Goal: Information Seeking & Learning: Find contact information

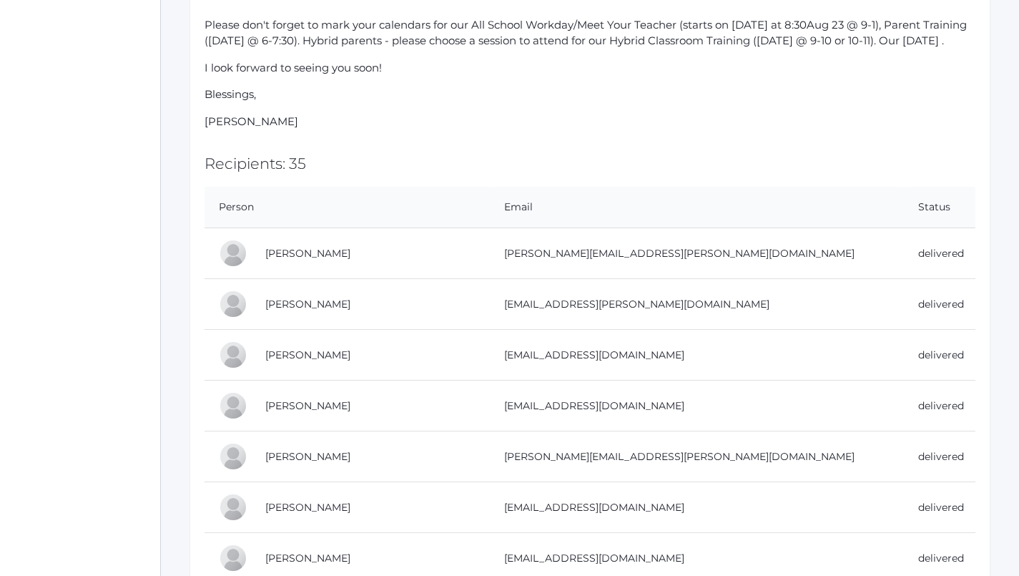
scroll to position [687, 0]
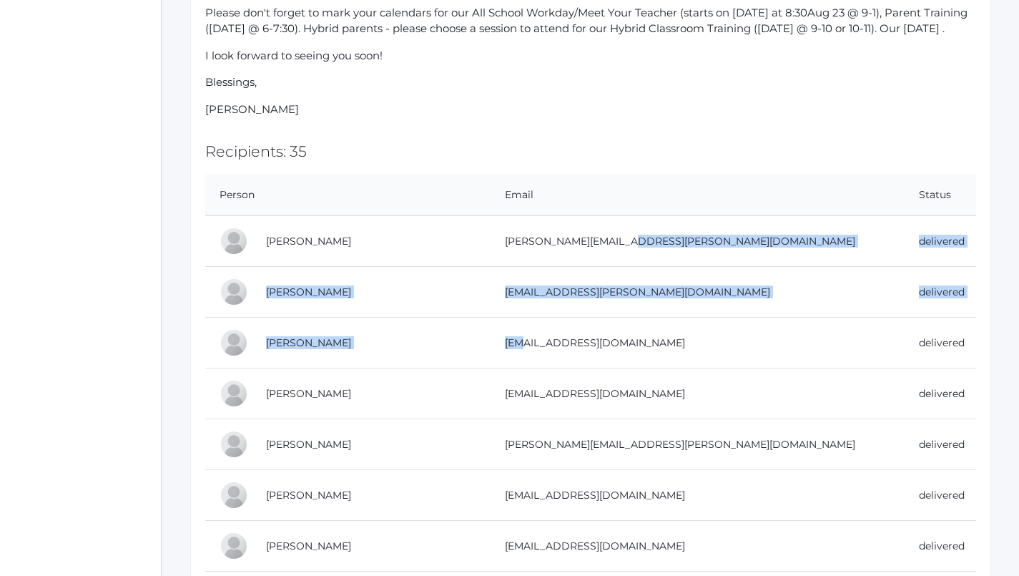
drag, startPoint x: 633, startPoint y: 233, endPoint x: 535, endPoint y: 328, distance: 136.6
click at [521, 267] on td "[EMAIL_ADDRESS][PERSON_NAME][DOMAIN_NAME]" at bounding box center [698, 292] width 414 height 51
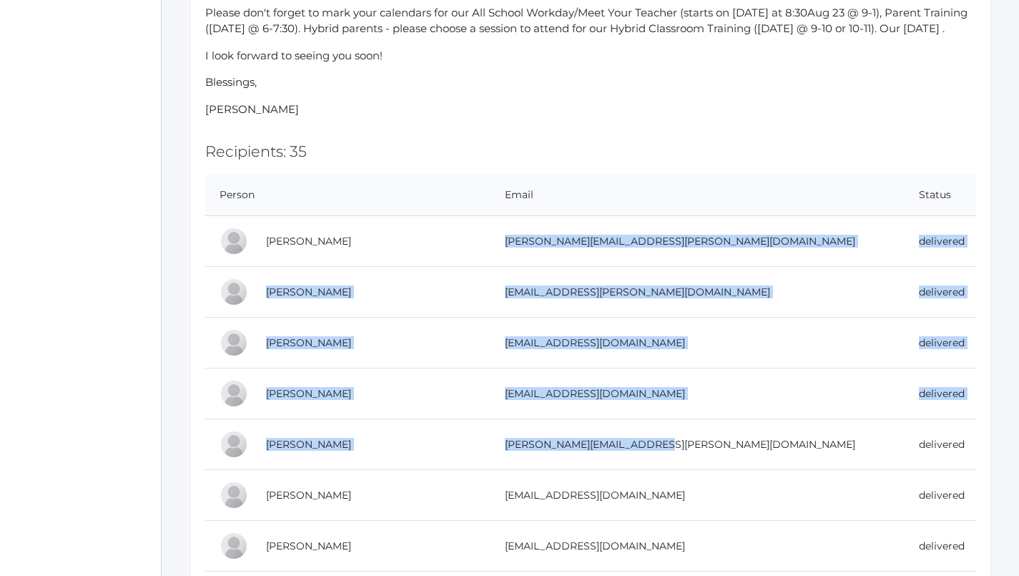
drag, startPoint x: 516, startPoint y: 230, endPoint x: 594, endPoint y: 443, distance: 227.9
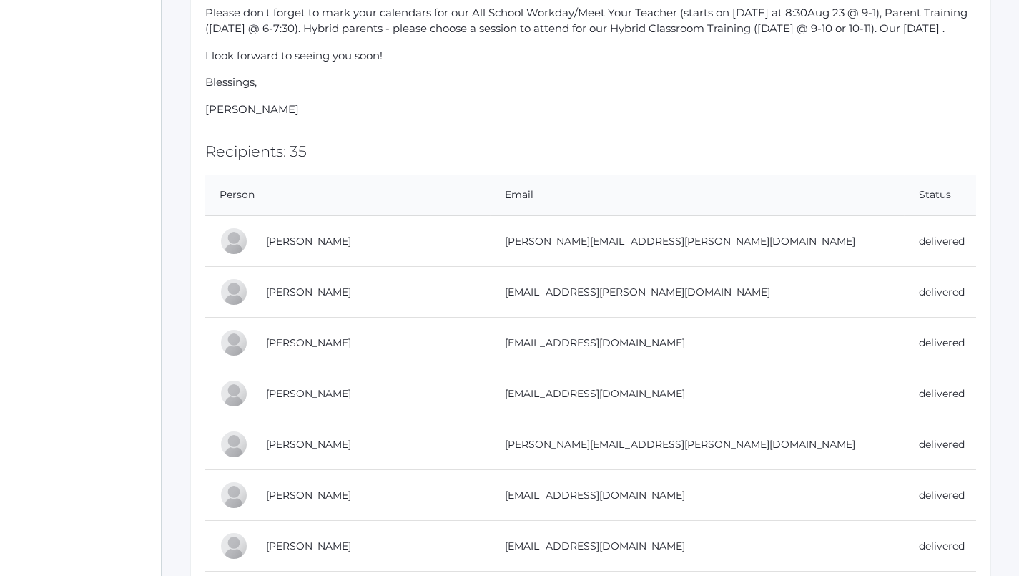
click at [666, 147] on h2 "Recipients: 35" at bounding box center [590, 151] width 771 height 16
drag, startPoint x: 516, startPoint y: 229, endPoint x: 633, endPoint y: 242, distance: 117.4
click at [633, 242] on td "[PERSON_NAME][EMAIL_ADDRESS][PERSON_NAME][DOMAIN_NAME]" at bounding box center [698, 241] width 414 height 51
copy td "[PERSON_NAME][EMAIL_ADDRESS][PERSON_NAME][DOMAIN_NAME]"
click at [627, 282] on td "[EMAIL_ADDRESS][PERSON_NAME][DOMAIN_NAME]" at bounding box center [698, 292] width 414 height 51
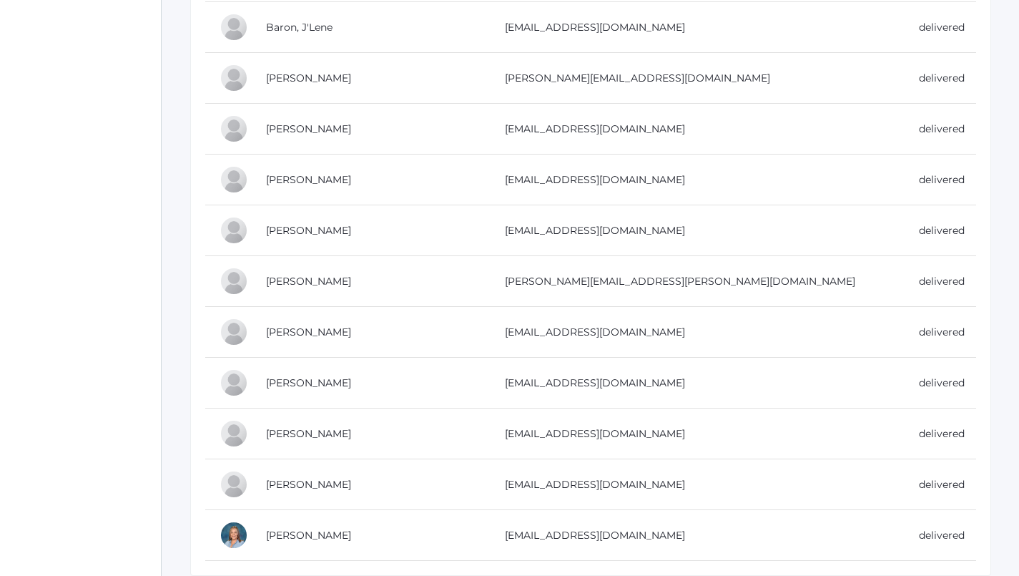
scroll to position [2162, 0]
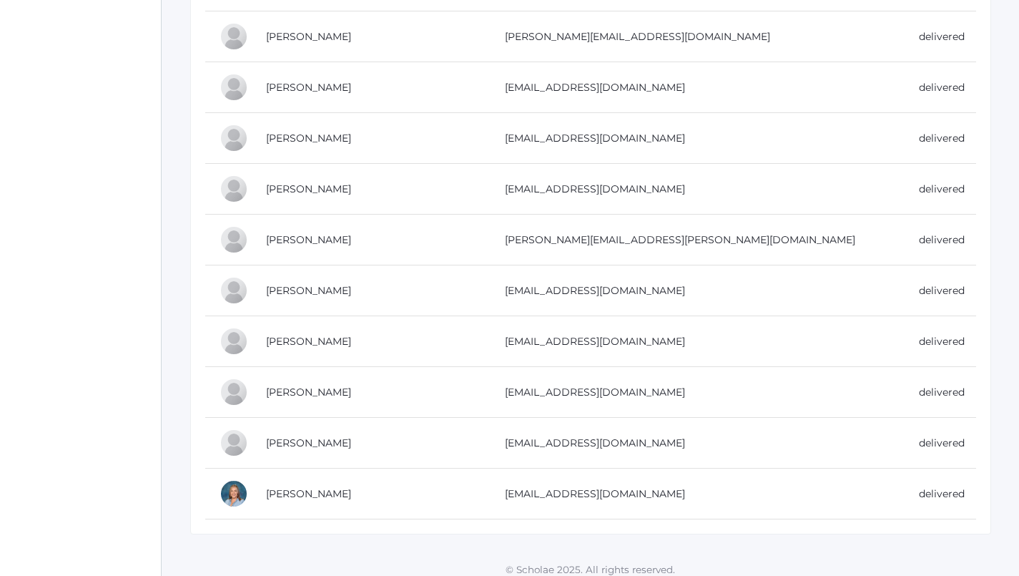
drag, startPoint x: 260, startPoint y: 229, endPoint x: 625, endPoint y: 514, distance: 463.8
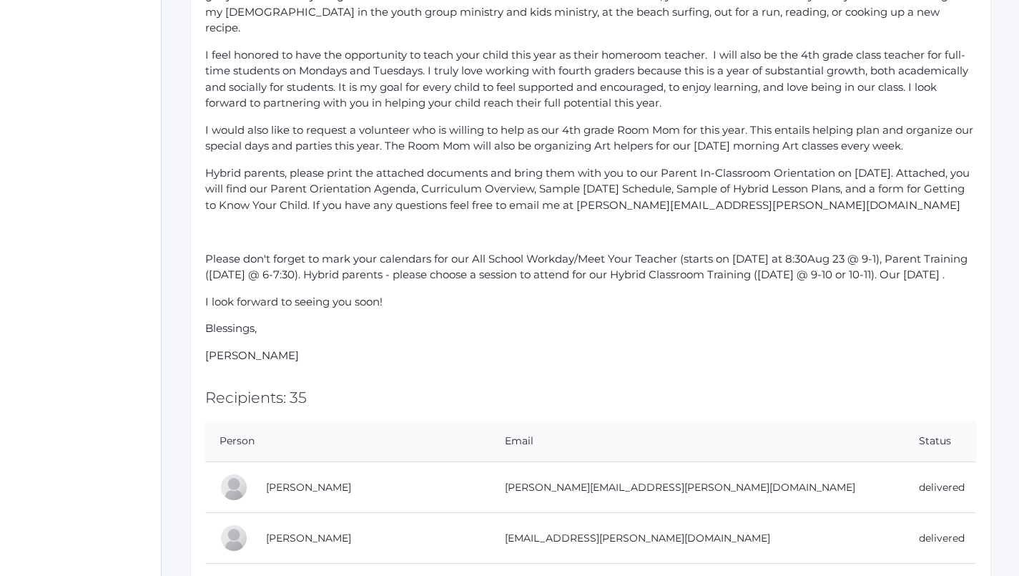
click at [758, 251] on p "Please don't forget to mark your calendars for our All School Workday/Meet Your…" at bounding box center [590, 267] width 771 height 32
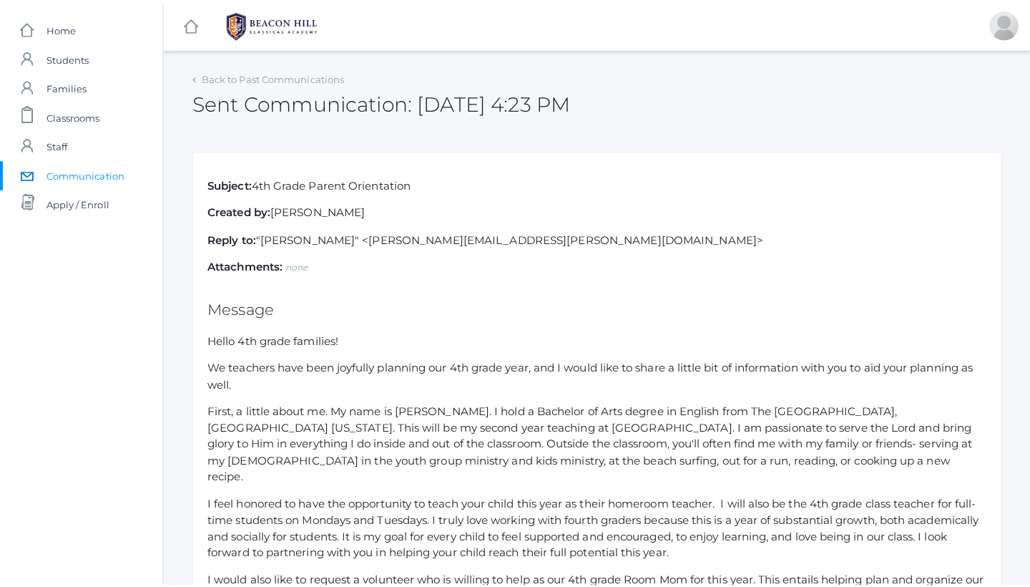
scroll to position [0, 0]
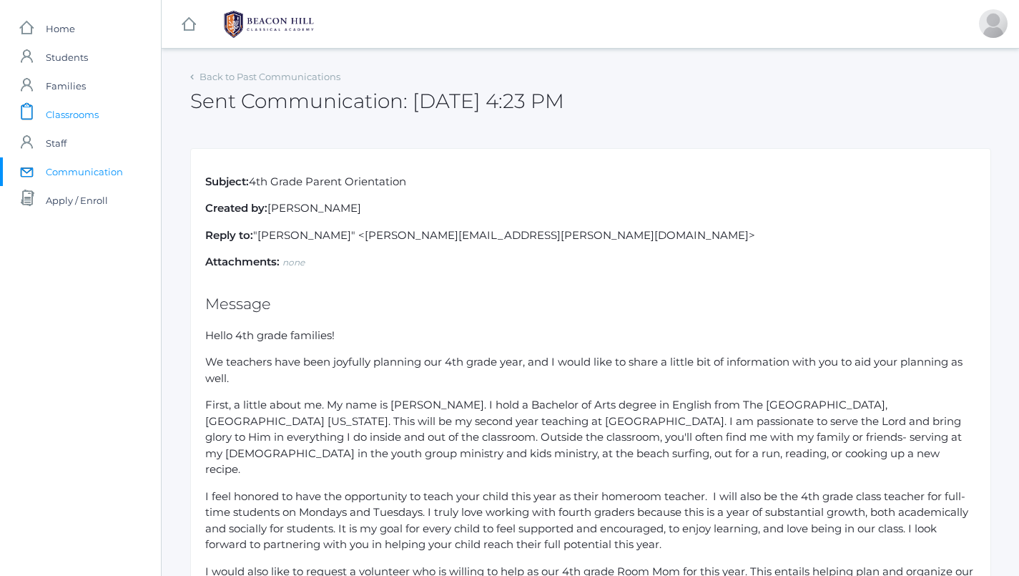
click at [73, 118] on span "Classrooms" at bounding box center [72, 114] width 53 height 29
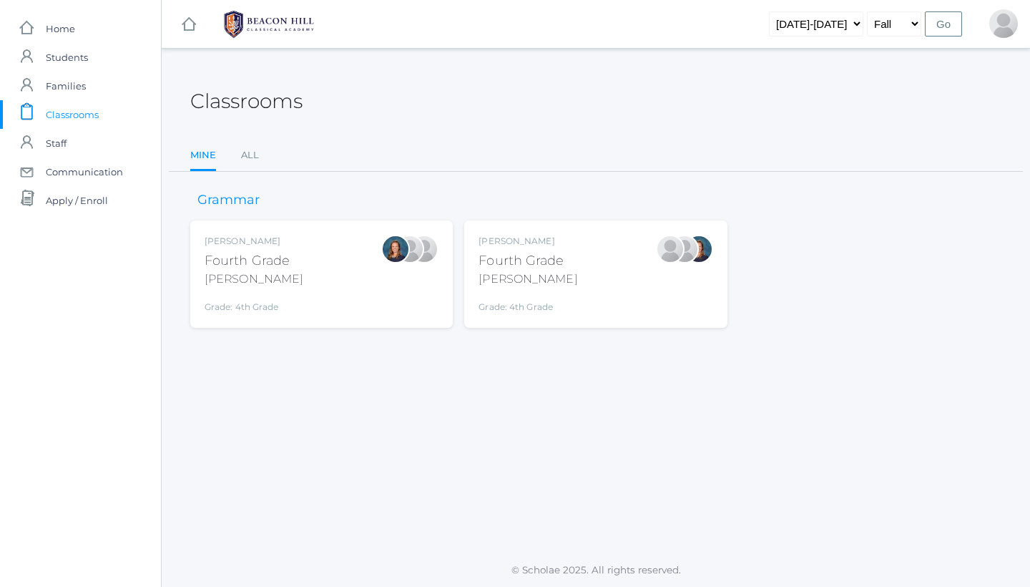
click at [521, 271] on div "[PERSON_NAME]" at bounding box center [528, 278] width 99 height 17
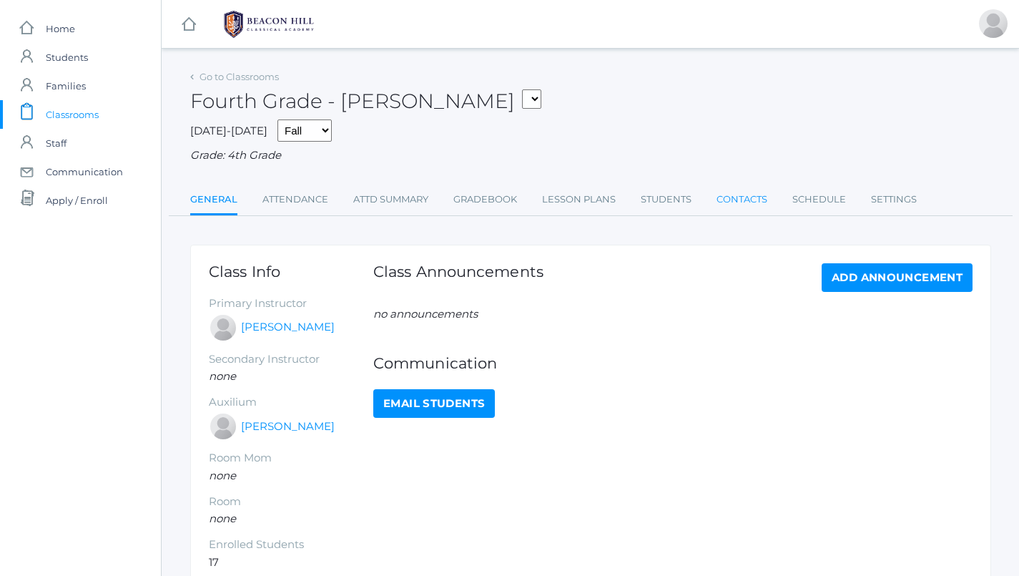
click at [753, 197] on link "Contacts" at bounding box center [742, 199] width 51 height 29
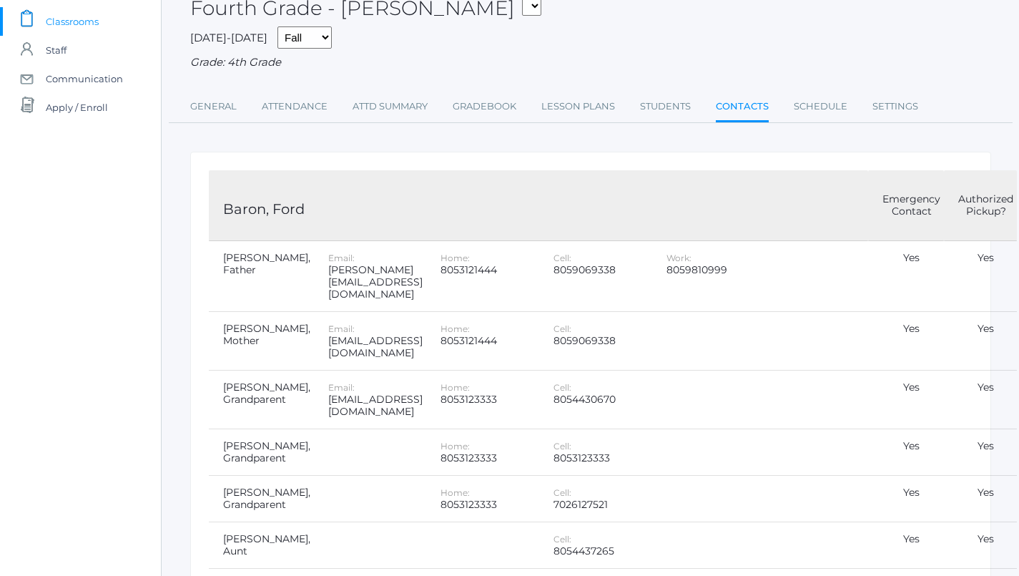
scroll to position [99, 0]
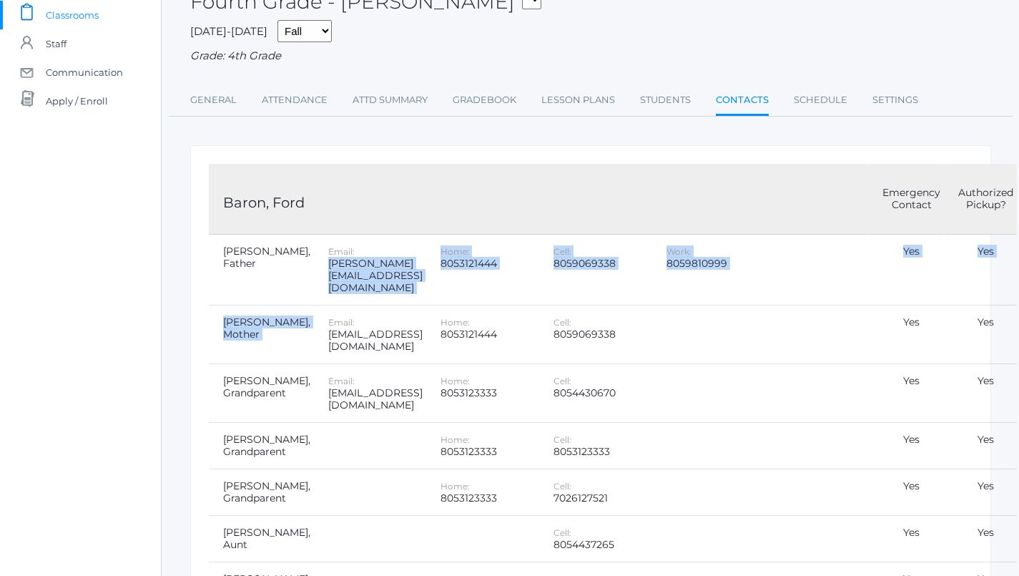
drag, startPoint x: 305, startPoint y: 258, endPoint x: 331, endPoint y: 285, distance: 37.4
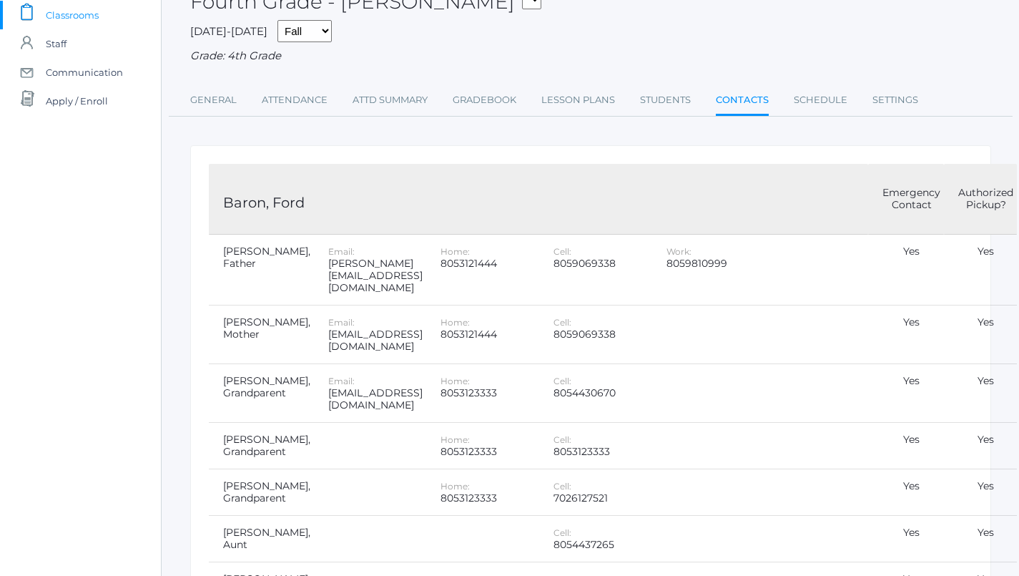
click at [420, 258] on div "[PERSON_NAME][EMAIL_ADDRESS][DOMAIN_NAME]" at bounding box center [375, 276] width 94 height 36
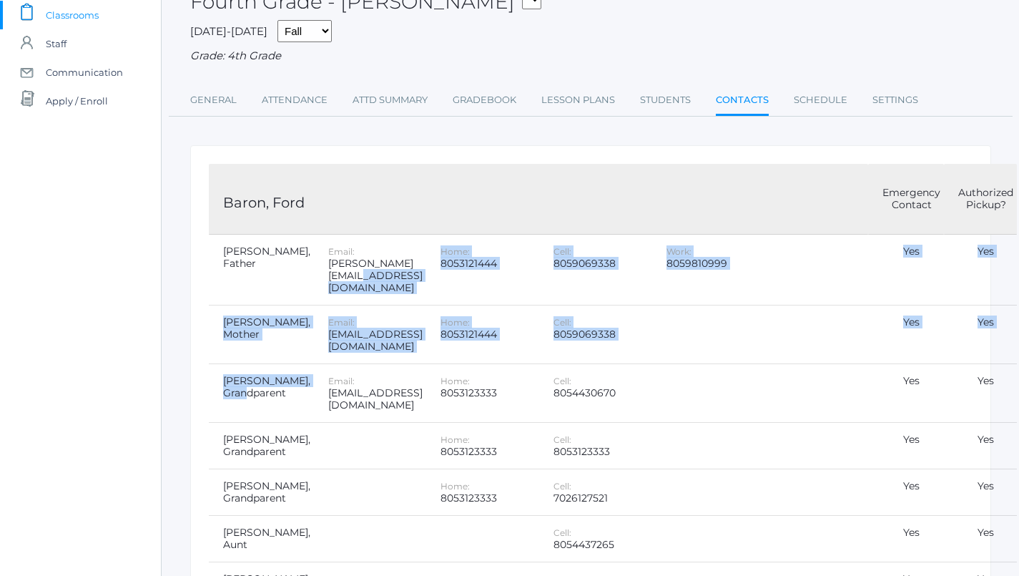
drag, startPoint x: 426, startPoint y: 258, endPoint x: 263, endPoint y: 353, distance: 187.8
click at [745, 86] on link "Contacts" at bounding box center [742, 101] width 53 height 31
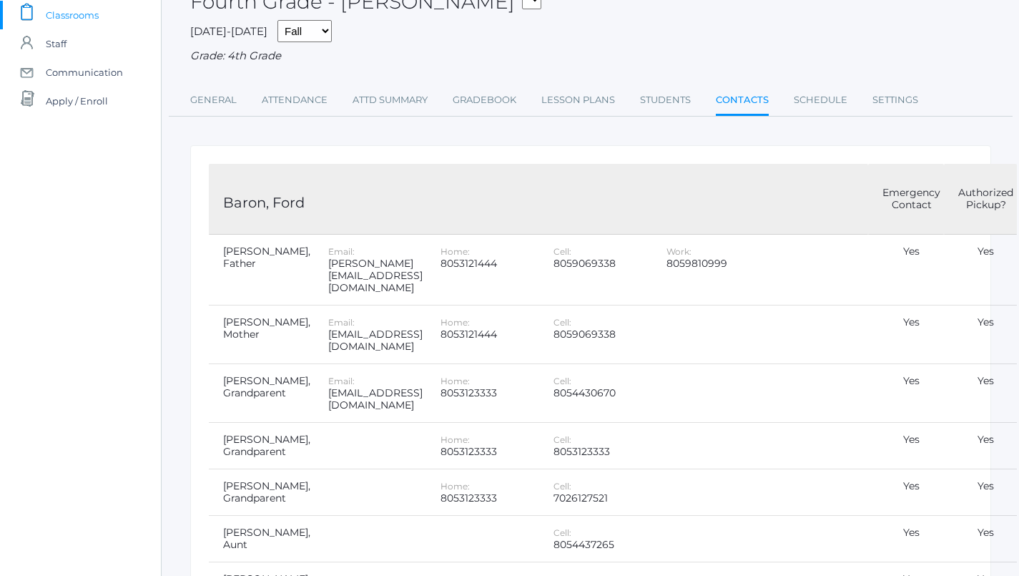
scroll to position [0, 0]
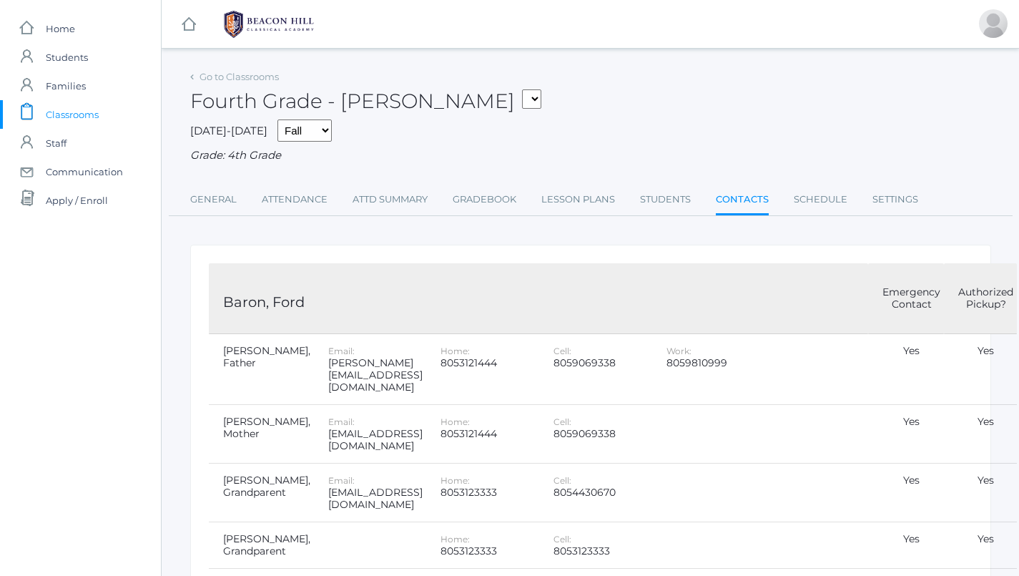
click at [712, 165] on div "Go to Classrooms Fourth Grade - Chaffin 04LA - Fourth Grade Chaffin 04LA - Four…" at bounding box center [590, 142] width 801 height 150
click at [89, 173] on span "Communication" at bounding box center [84, 171] width 77 height 29
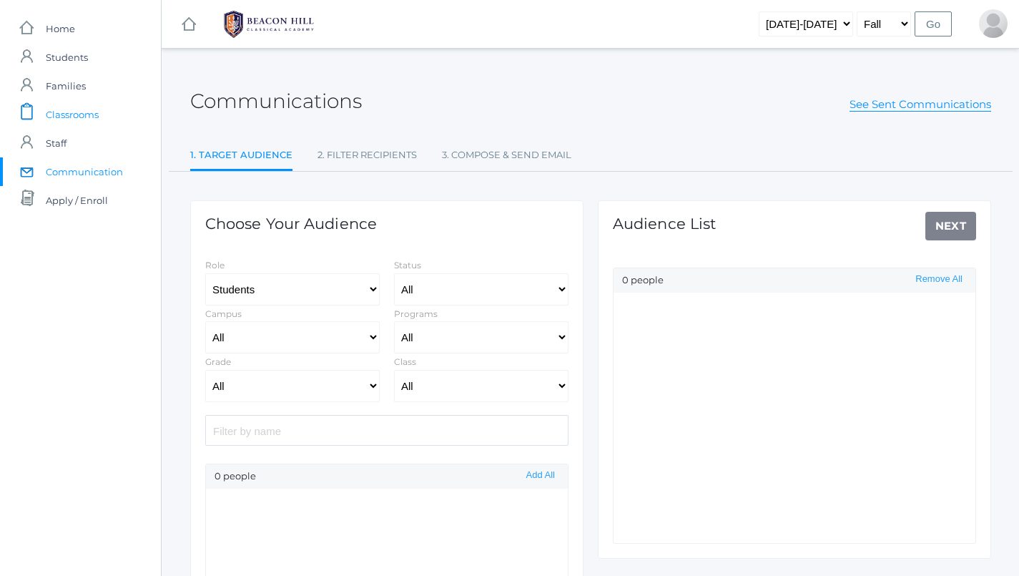
click at [61, 119] on span "Classrooms" at bounding box center [72, 114] width 53 height 29
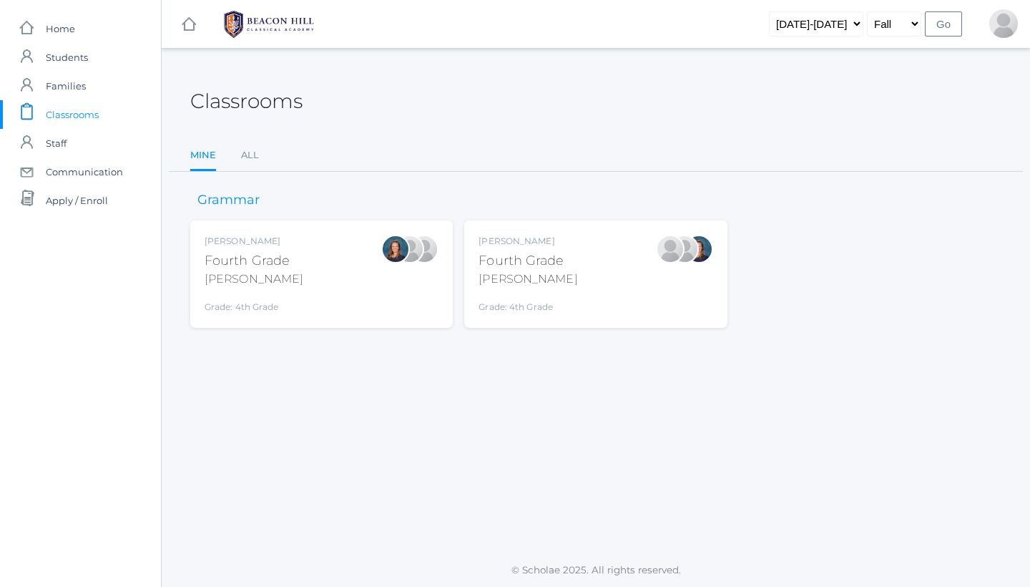
click at [517, 290] on div "Lydia Chaffin Fourth Grade Chaffin Grade: 4th Grade 04LA" at bounding box center [528, 274] width 99 height 79
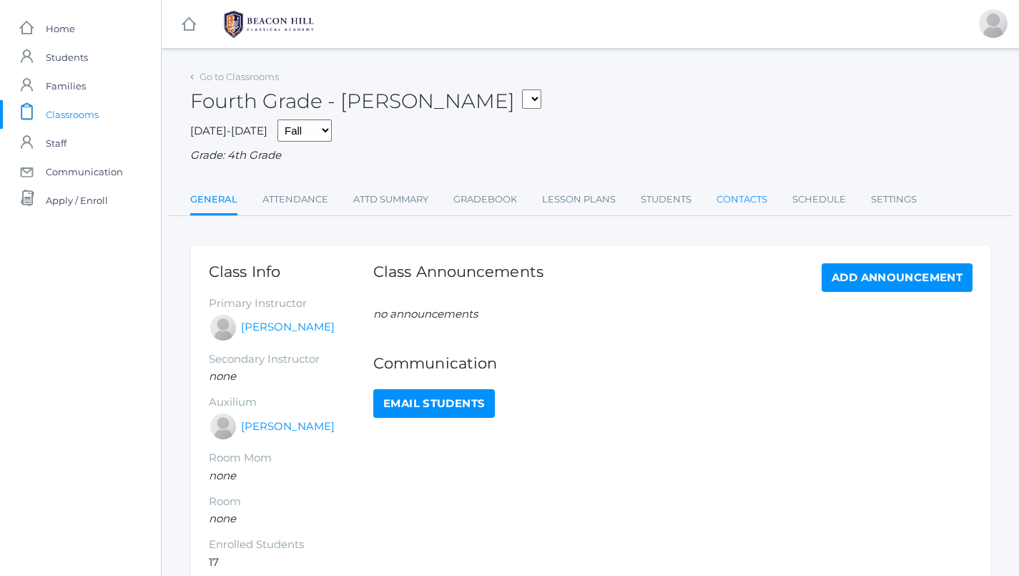
click at [734, 186] on link "Contacts" at bounding box center [742, 199] width 51 height 29
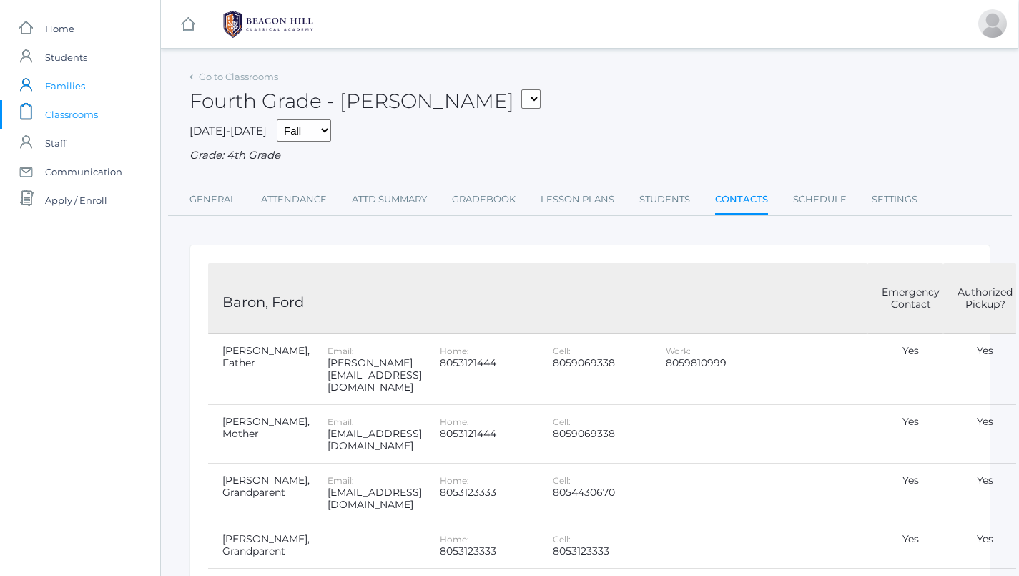
scroll to position [0, 1]
click at [82, 178] on span "Communication" at bounding box center [83, 171] width 77 height 29
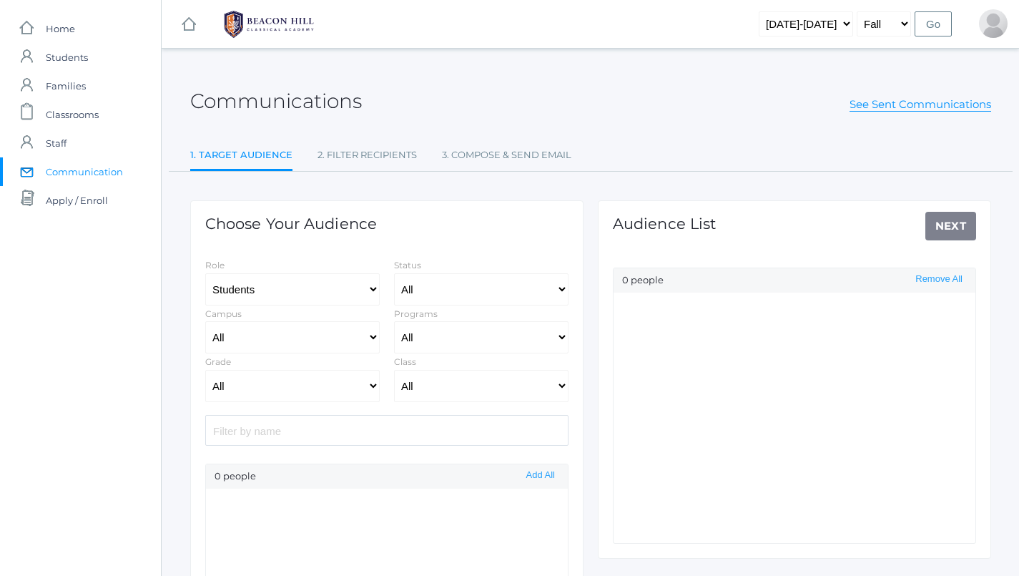
select select "Enrolled"
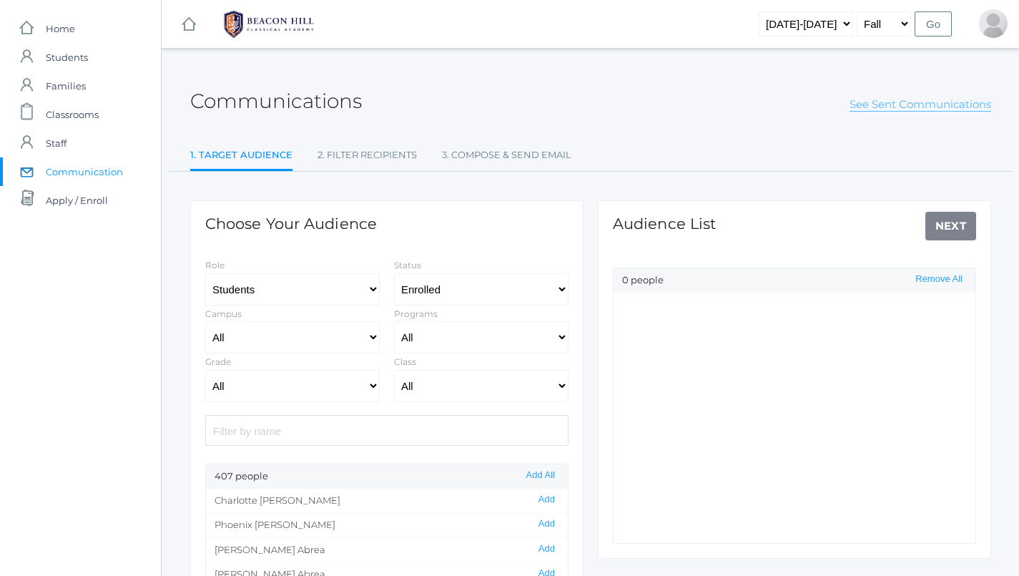
click at [868, 102] on link "See Sent Communications" at bounding box center [921, 104] width 142 height 14
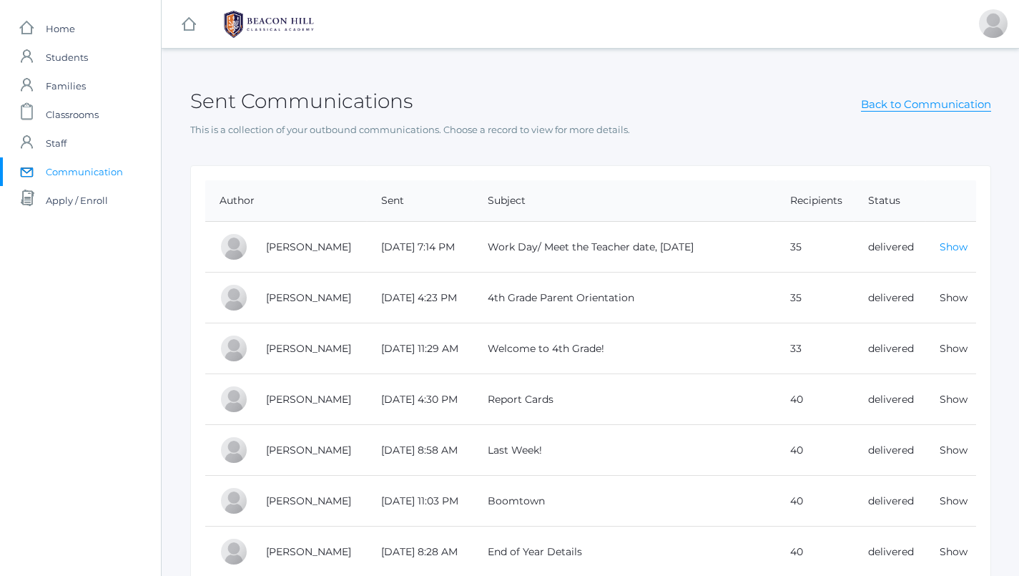
click at [945, 249] on link "Show" at bounding box center [954, 246] width 28 height 13
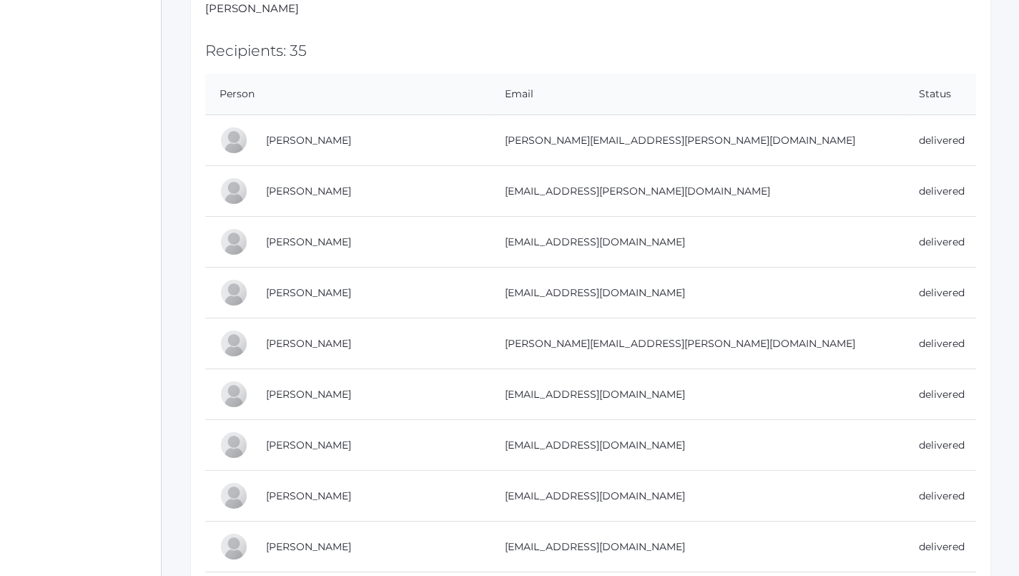
scroll to position [387, 0]
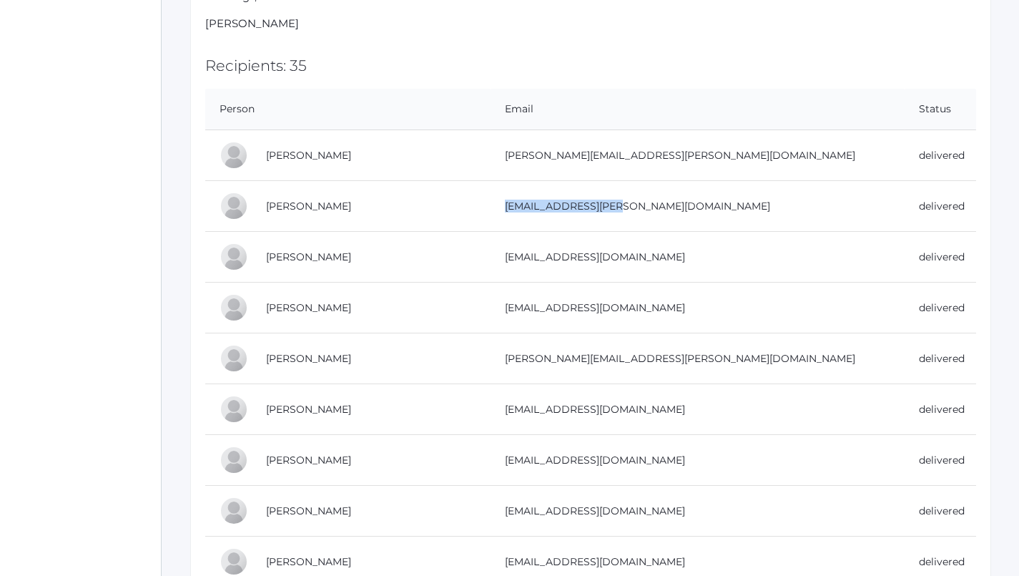
drag, startPoint x: 518, startPoint y: 204, endPoint x: 632, endPoint y: 208, distance: 114.5
click at [633, 209] on td "[EMAIL_ADDRESS][PERSON_NAME][DOMAIN_NAME]" at bounding box center [698, 206] width 414 height 51
copy td "[EMAIL_ADDRESS][PERSON_NAME][DOMAIN_NAME]"
click at [634, 249] on td "[EMAIL_ADDRESS][DOMAIN_NAME]" at bounding box center [698, 257] width 414 height 51
drag, startPoint x: 652, startPoint y: 250, endPoint x: 509, endPoint y: 251, distance: 143.1
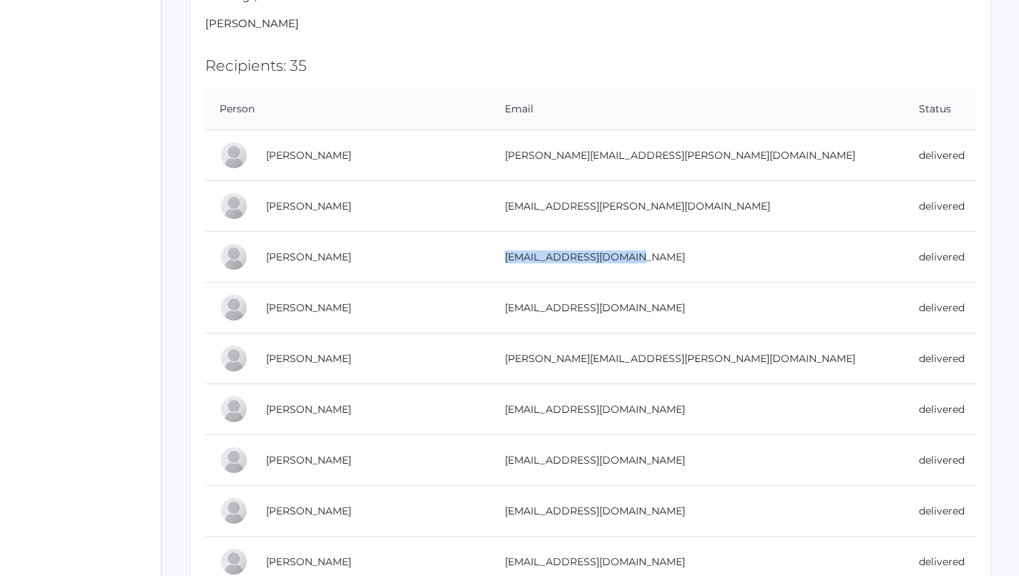
click at [509, 251] on td "[EMAIL_ADDRESS][DOMAIN_NAME]" at bounding box center [698, 257] width 414 height 51
copy td "[EMAIL_ADDRESS][DOMAIN_NAME]"
click at [534, 318] on td "[EMAIL_ADDRESS][DOMAIN_NAME]" at bounding box center [698, 308] width 414 height 51
drag, startPoint x: 647, startPoint y: 304, endPoint x: 511, endPoint y: 308, distance: 136.0
click at [511, 308] on td "[EMAIL_ADDRESS][DOMAIN_NAME]" at bounding box center [698, 308] width 414 height 51
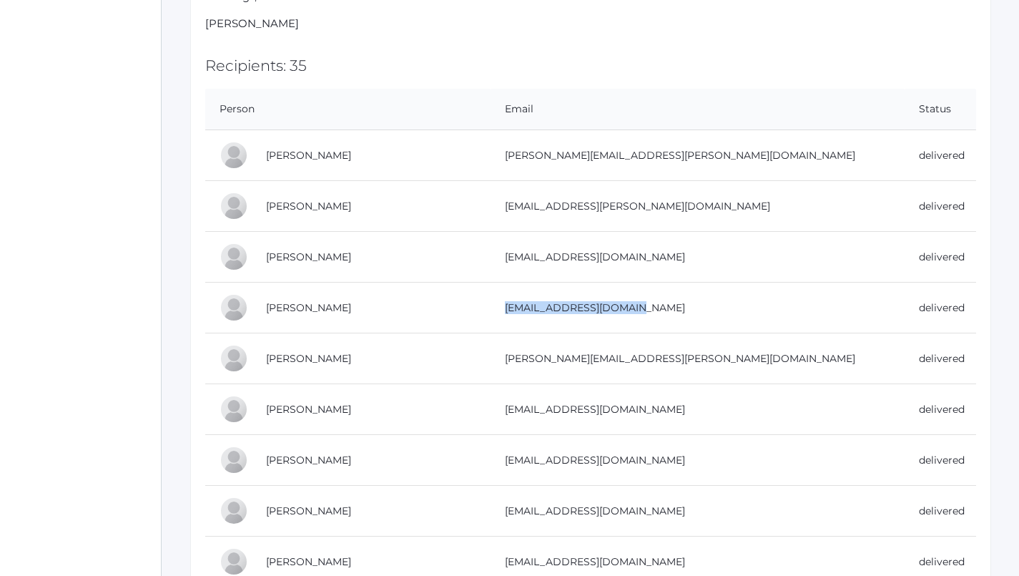
copy td "[EMAIL_ADDRESS][DOMAIN_NAME]"
click at [680, 333] on td "[PERSON_NAME][EMAIL_ADDRESS][PERSON_NAME][DOMAIN_NAME]" at bounding box center [698, 358] width 414 height 51
drag, startPoint x: 660, startPoint y: 356, endPoint x: 516, endPoint y: 354, distance: 143.8
click at [516, 354] on td "[PERSON_NAME][EMAIL_ADDRESS][PERSON_NAME][DOMAIN_NAME]" at bounding box center [698, 358] width 414 height 51
copy td "[PERSON_NAME][EMAIL_ADDRESS][PERSON_NAME][DOMAIN_NAME]"
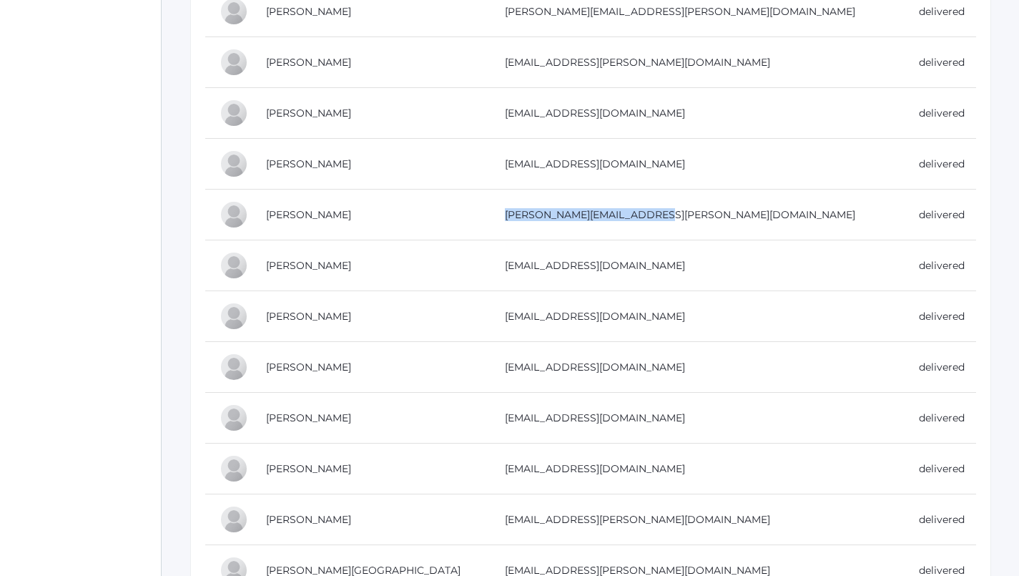
scroll to position [533, 0]
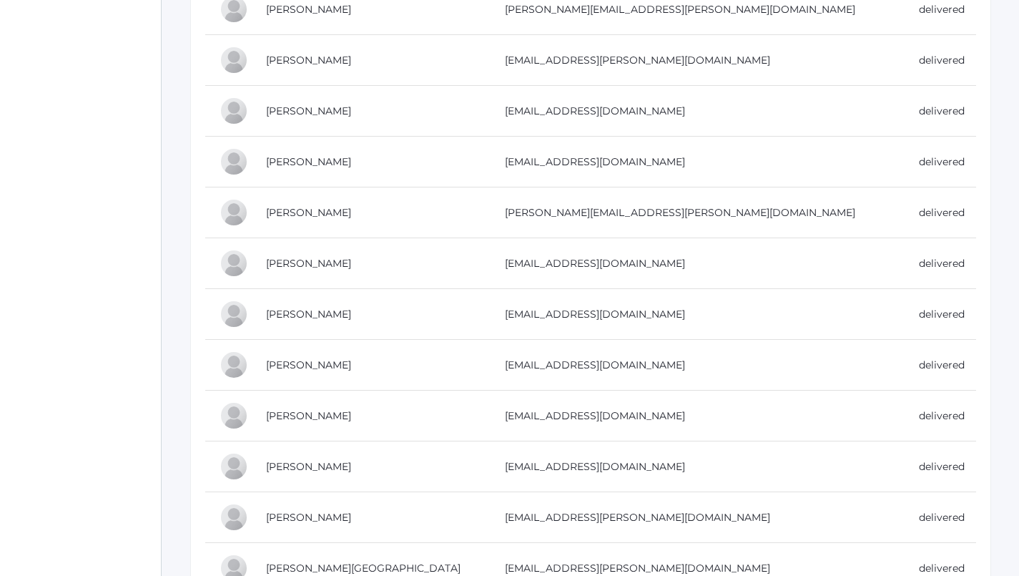
click at [640, 264] on td "[EMAIL_ADDRESS][DOMAIN_NAME]" at bounding box center [698, 263] width 414 height 51
drag, startPoint x: 650, startPoint y: 263, endPoint x: 510, endPoint y: 262, distance: 139.5
click at [510, 262] on td "[EMAIL_ADDRESS][DOMAIN_NAME]" at bounding box center [698, 263] width 414 height 51
copy td "[EMAIL_ADDRESS][DOMAIN_NAME]"
click at [631, 298] on td "[EMAIL_ADDRESS][DOMAIN_NAME]" at bounding box center [698, 314] width 414 height 51
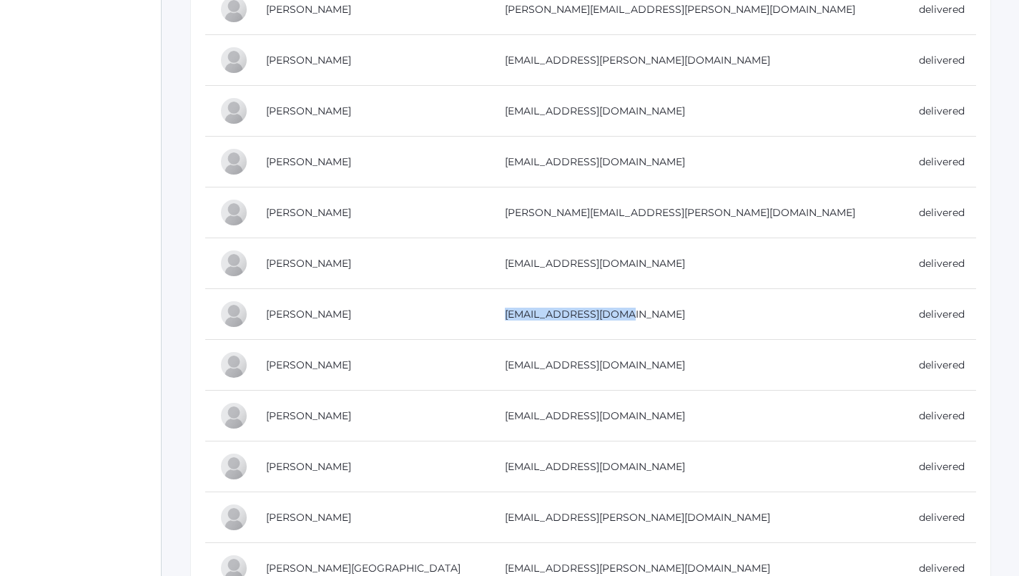
drag, startPoint x: 642, startPoint y: 311, endPoint x: 512, endPoint y: 310, distance: 129.5
click at [512, 310] on td "[EMAIL_ADDRESS][DOMAIN_NAME]" at bounding box center [698, 314] width 414 height 51
copy td "[EMAIL_ADDRESS][DOMAIN_NAME]"
click at [590, 359] on td "[EMAIL_ADDRESS][DOMAIN_NAME]" at bounding box center [698, 365] width 414 height 51
drag, startPoint x: 636, startPoint y: 363, endPoint x: 513, endPoint y: 360, distance: 123.1
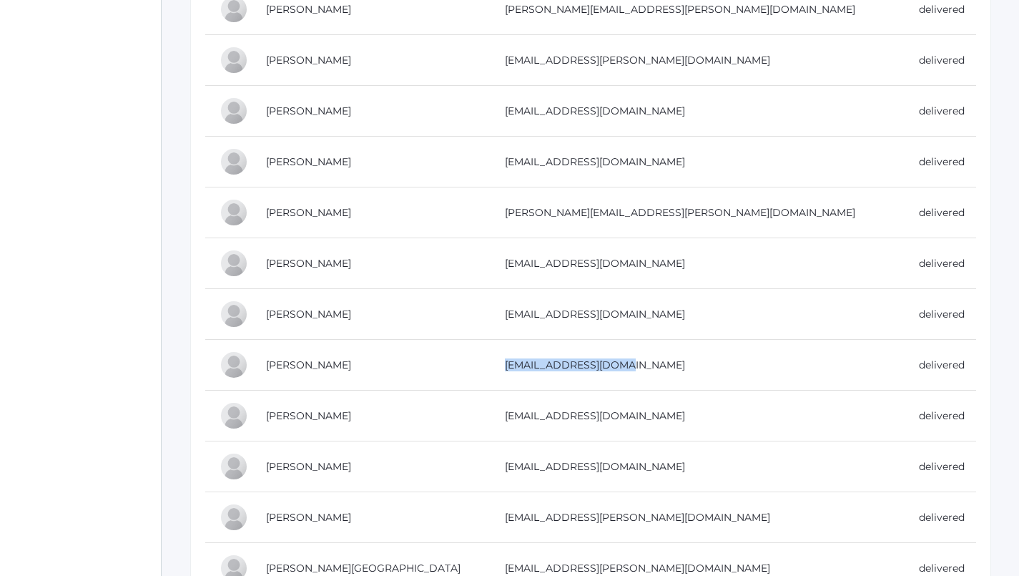
click at [513, 360] on td "[EMAIL_ADDRESS][DOMAIN_NAME]" at bounding box center [698, 365] width 414 height 51
copy td "[EMAIL_ADDRESS][DOMAIN_NAME]"
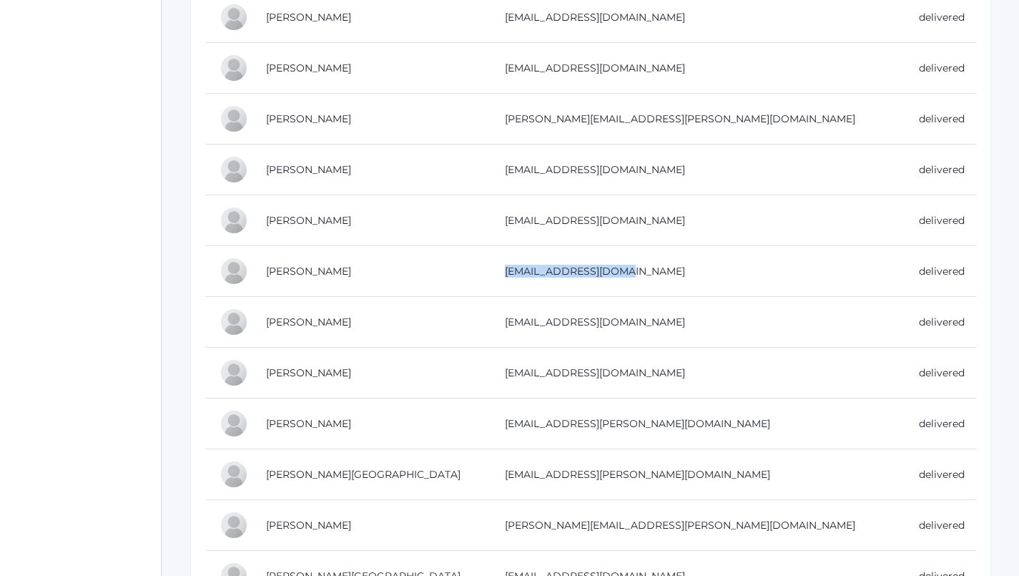
scroll to position [671, 0]
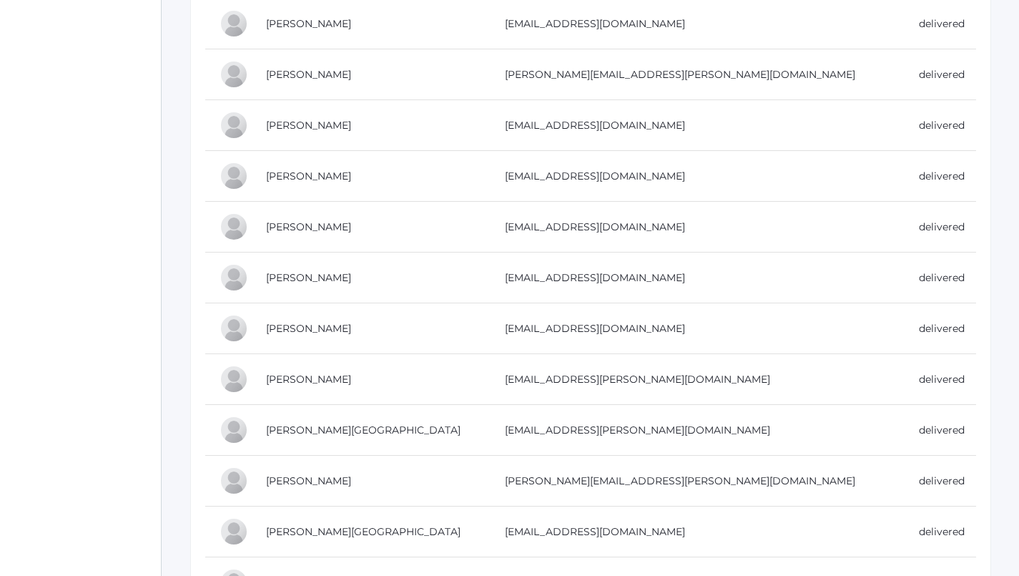
click at [655, 276] on td "[EMAIL_ADDRESS][DOMAIN_NAME]" at bounding box center [698, 278] width 414 height 51
drag, startPoint x: 659, startPoint y: 276, endPoint x: 511, endPoint y: 272, distance: 147.4
click at [511, 272] on td "[EMAIL_ADDRESS][DOMAIN_NAME]" at bounding box center [698, 278] width 414 height 51
copy td "[EMAIL_ADDRESS][DOMAIN_NAME]"
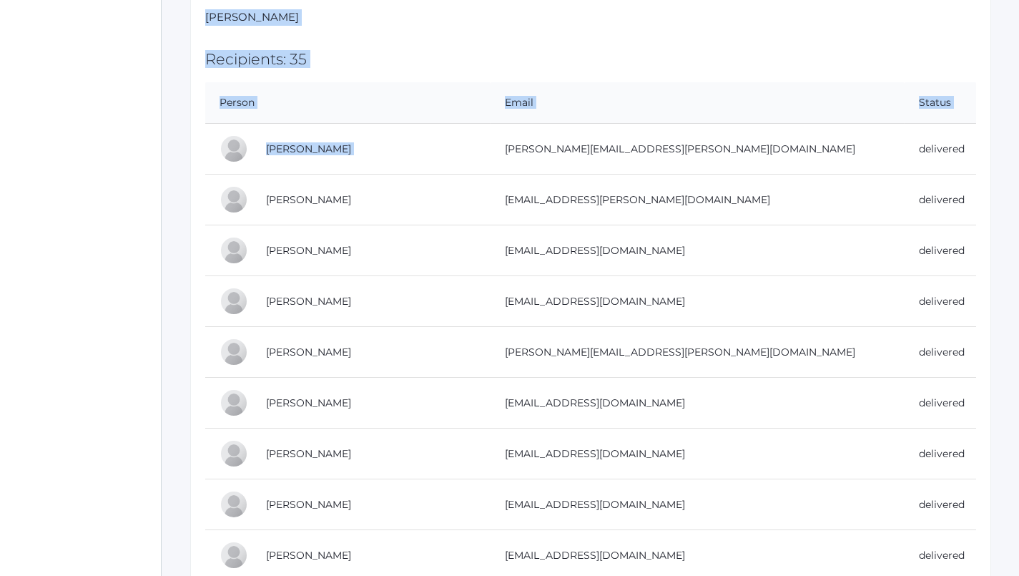
scroll to position [402, 0]
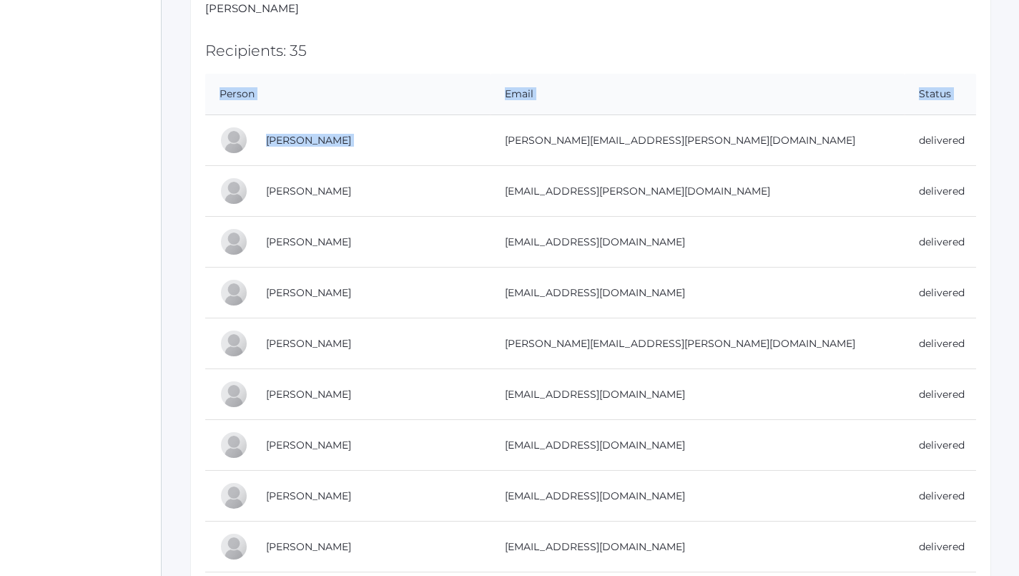
drag, startPoint x: 509, startPoint y: 394, endPoint x: 449, endPoint y: 52, distance: 347.9
click at [471, 224] on td "[PERSON_NAME]" at bounding box center [371, 242] width 239 height 51
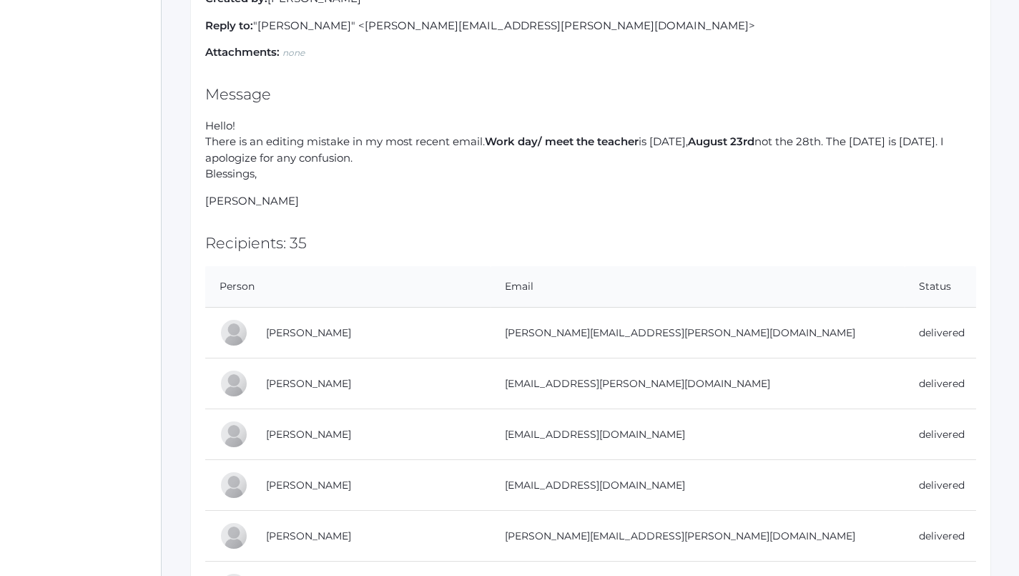
scroll to position [212, 0]
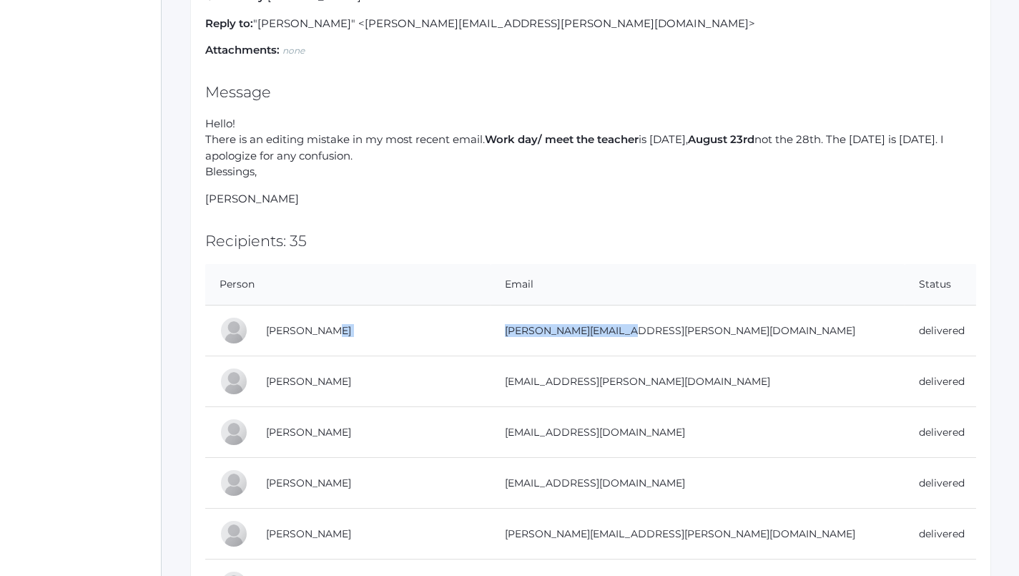
drag, startPoint x: 635, startPoint y: 328, endPoint x: 499, endPoint y: 325, distance: 136.7
click at [499, 325] on tr "Delic, Sara [EMAIL_ADDRESS][PERSON_NAME][DOMAIN_NAME] delivered" at bounding box center [590, 330] width 771 height 51
click at [491, 325] on td "[PERSON_NAME]" at bounding box center [371, 330] width 239 height 51
drag, startPoint x: 512, startPoint y: 327, endPoint x: 641, endPoint y: 333, distance: 128.9
click at [641, 333] on td "[PERSON_NAME][EMAIL_ADDRESS][PERSON_NAME][DOMAIN_NAME]" at bounding box center [698, 330] width 414 height 51
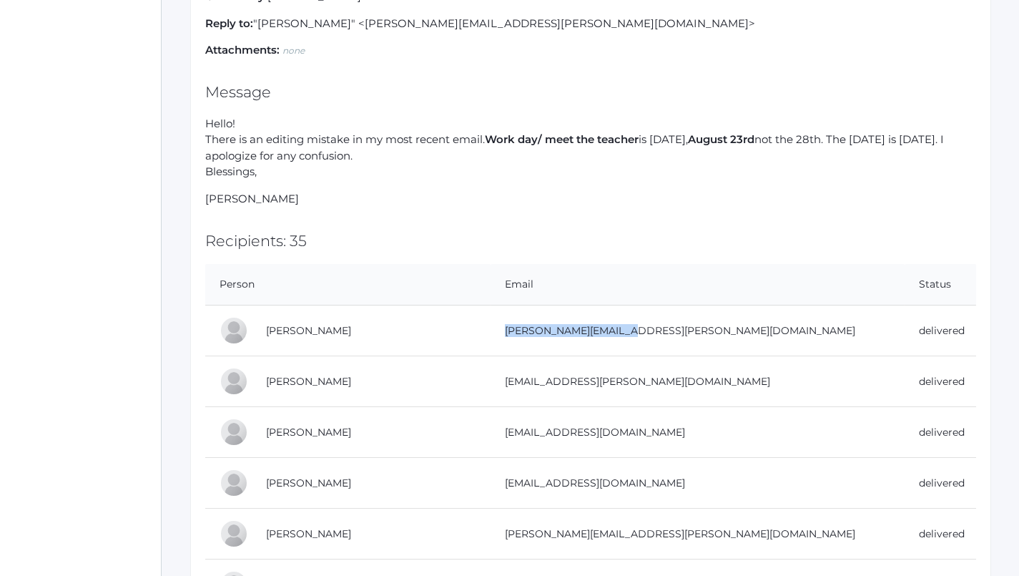
copy td "[PERSON_NAME][EMAIL_ADDRESS][PERSON_NAME][DOMAIN_NAME]"
click at [599, 366] on td "[EMAIL_ADDRESS][PERSON_NAME][DOMAIN_NAME]" at bounding box center [698, 381] width 414 height 51
drag, startPoint x: 626, startPoint y: 375, endPoint x: 516, endPoint y: 381, distance: 110.3
click at [516, 381] on td "[EMAIL_ADDRESS][PERSON_NAME][DOMAIN_NAME]" at bounding box center [698, 381] width 414 height 51
copy td "[EMAIL_ADDRESS][PERSON_NAME][DOMAIN_NAME]"
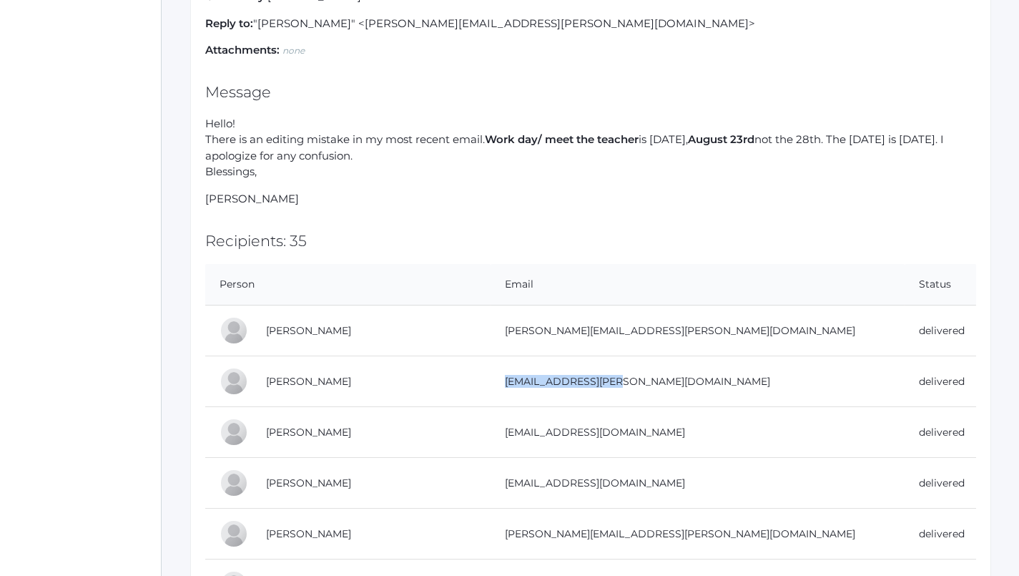
click at [518, 423] on td "[EMAIL_ADDRESS][DOMAIN_NAME]" at bounding box center [698, 432] width 414 height 51
drag, startPoint x: 518, startPoint y: 423, endPoint x: 625, endPoint y: 426, distance: 107.4
click at [625, 426] on td "[EMAIL_ADDRESS][DOMAIN_NAME]" at bounding box center [698, 432] width 414 height 51
drag, startPoint x: 652, startPoint y: 426, endPoint x: 514, endPoint y: 428, distance: 138.8
click at [514, 428] on td "[EMAIL_ADDRESS][DOMAIN_NAME]" at bounding box center [698, 432] width 414 height 51
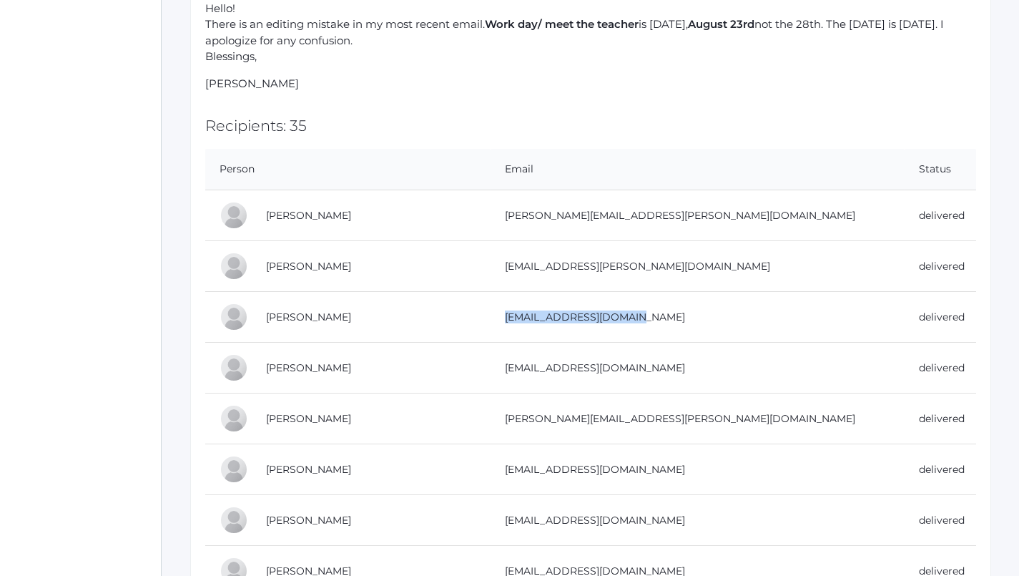
scroll to position [330, 0]
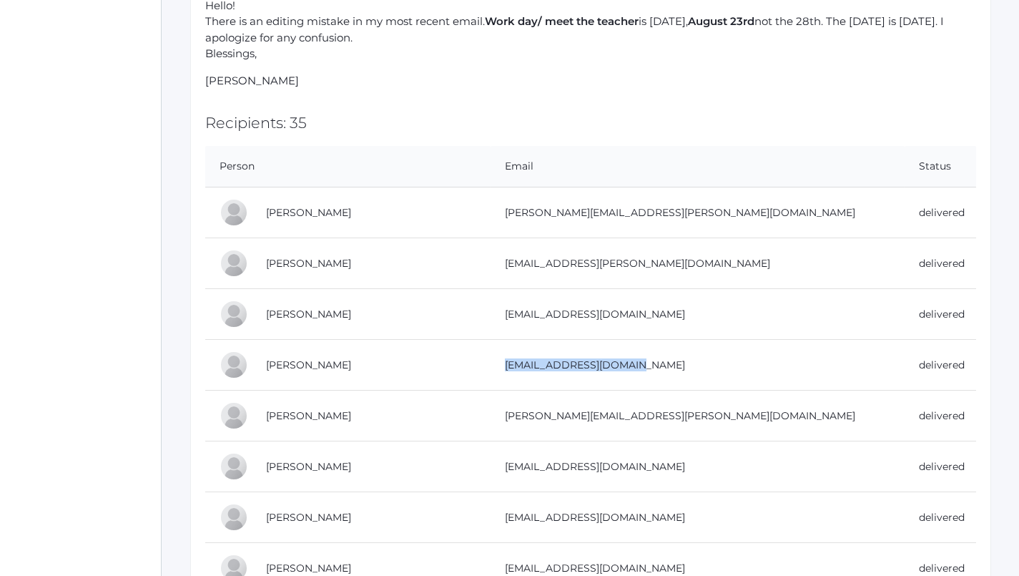
drag, startPoint x: 650, startPoint y: 363, endPoint x: 512, endPoint y: 358, distance: 137.4
click at [512, 358] on td "[EMAIL_ADDRESS][DOMAIN_NAME]" at bounding box center [698, 365] width 414 height 51
click at [578, 413] on td "[PERSON_NAME][EMAIL_ADDRESS][PERSON_NAME][DOMAIN_NAME]" at bounding box center [698, 416] width 414 height 51
drag, startPoint x: 655, startPoint y: 411, endPoint x: 509, endPoint y: 416, distance: 146.0
click at [509, 416] on td "[PERSON_NAME][EMAIL_ADDRESS][PERSON_NAME][DOMAIN_NAME]" at bounding box center [698, 416] width 414 height 51
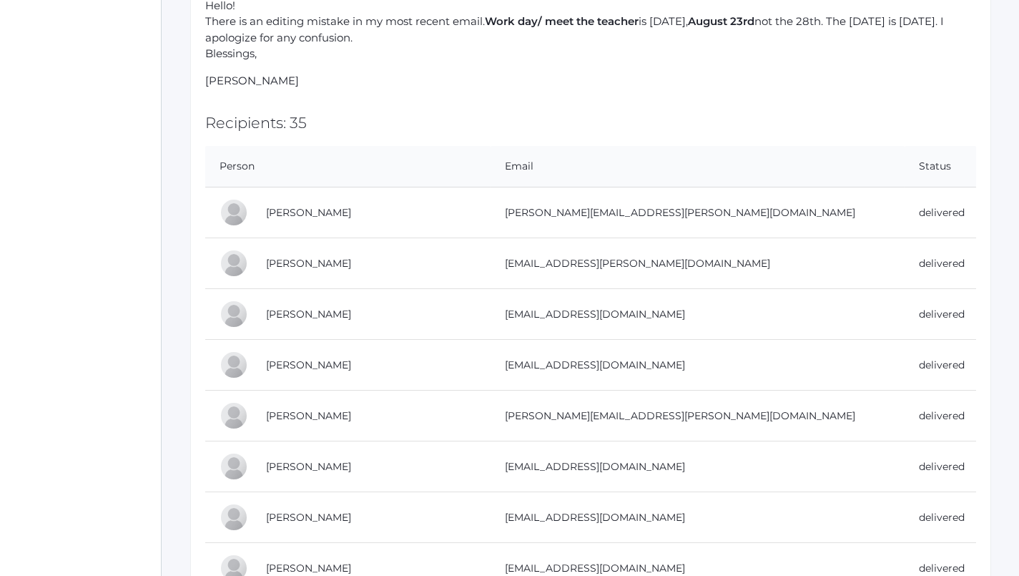
click at [629, 488] on td "[EMAIL_ADDRESS][DOMAIN_NAME]" at bounding box center [698, 466] width 414 height 51
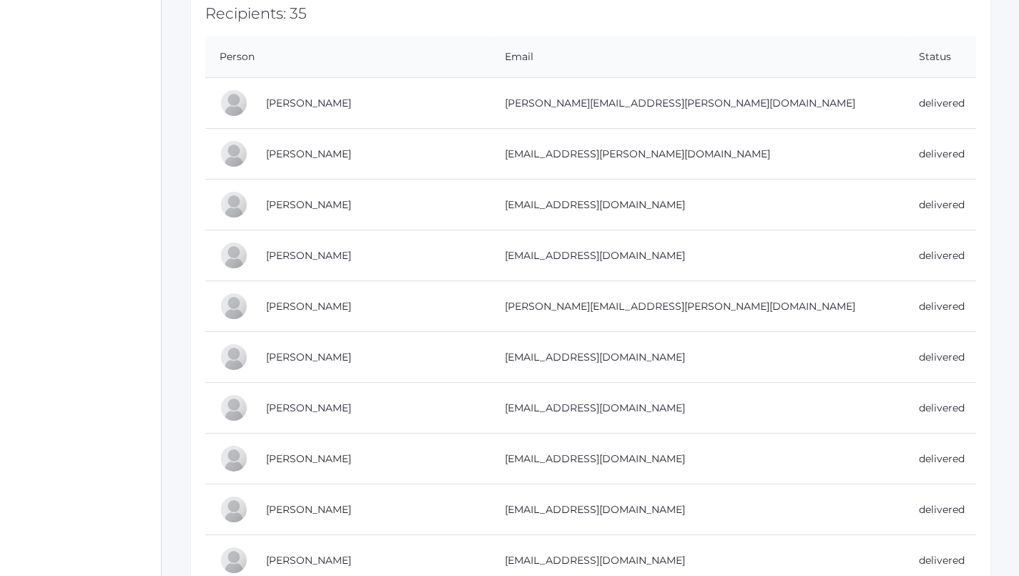
scroll to position [443, 0]
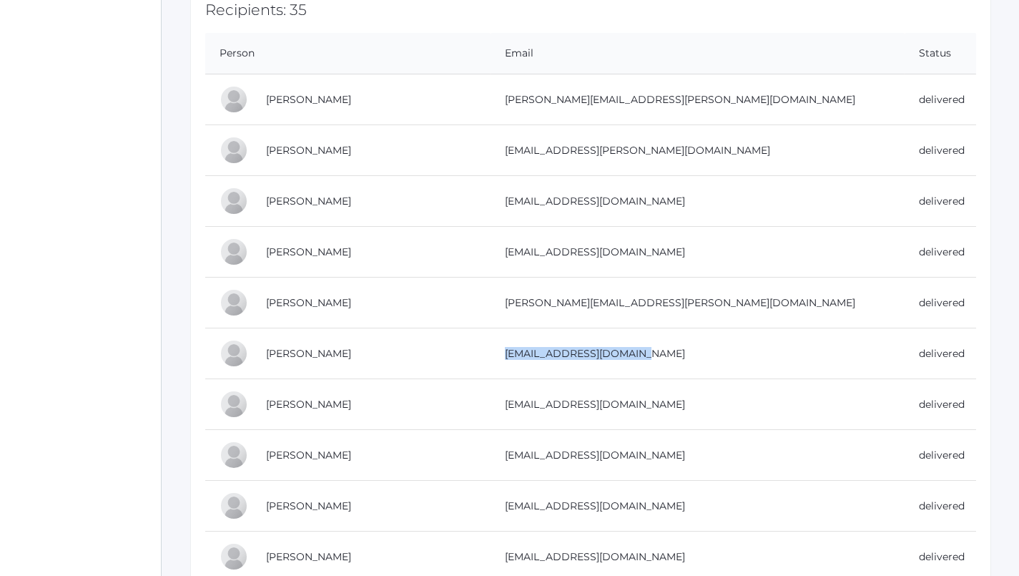
drag, startPoint x: 646, startPoint y: 351, endPoint x: 514, endPoint y: 348, distance: 132.4
click at [514, 348] on td "[EMAIL_ADDRESS][DOMAIN_NAME]" at bounding box center [698, 353] width 414 height 51
click at [597, 389] on td "[EMAIL_ADDRESS][DOMAIN_NAME]" at bounding box center [698, 404] width 414 height 51
drag, startPoint x: 639, startPoint y: 401, endPoint x: 503, endPoint y: 403, distance: 136.6
click at [503, 403] on td "[EMAIL_ADDRESS][DOMAIN_NAME]" at bounding box center [698, 404] width 414 height 51
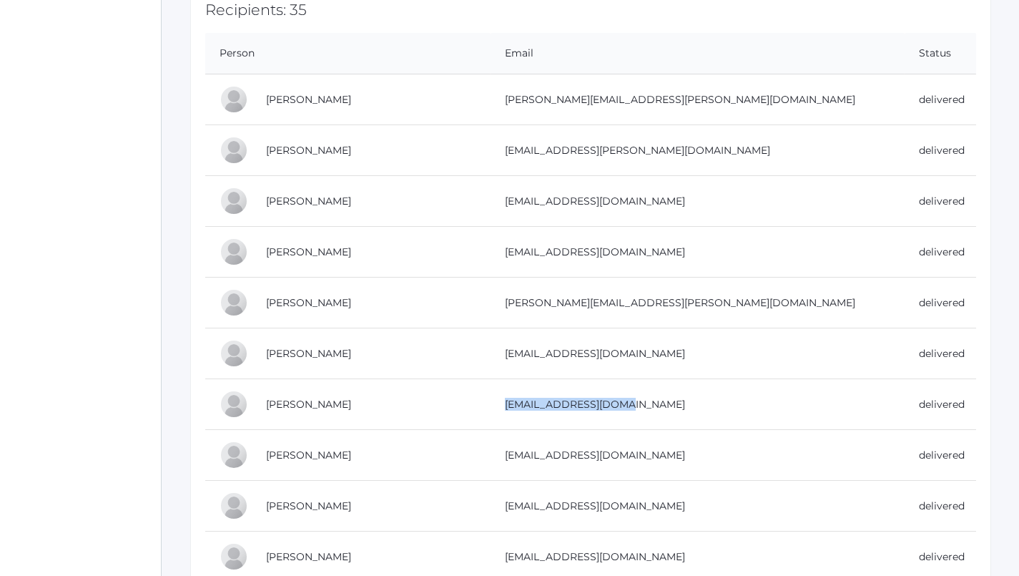
click at [546, 451] on td "[EMAIL_ADDRESS][DOMAIN_NAME]" at bounding box center [698, 455] width 414 height 51
drag, startPoint x: 632, startPoint y: 450, endPoint x: 511, endPoint y: 447, distance: 120.9
click at [511, 447] on td "[EMAIL_ADDRESS][DOMAIN_NAME]" at bounding box center [698, 455] width 414 height 51
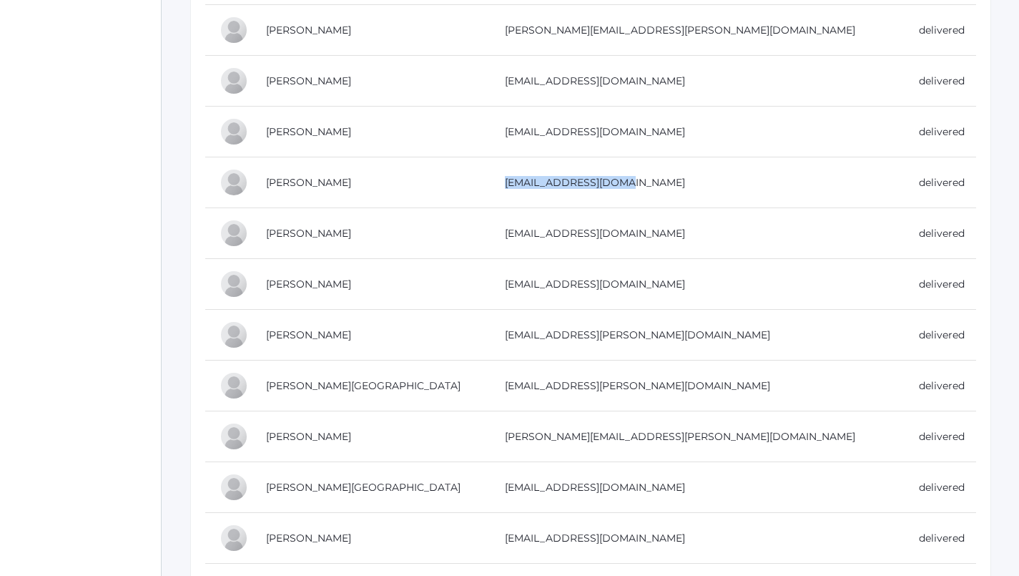
scroll to position [740, 0]
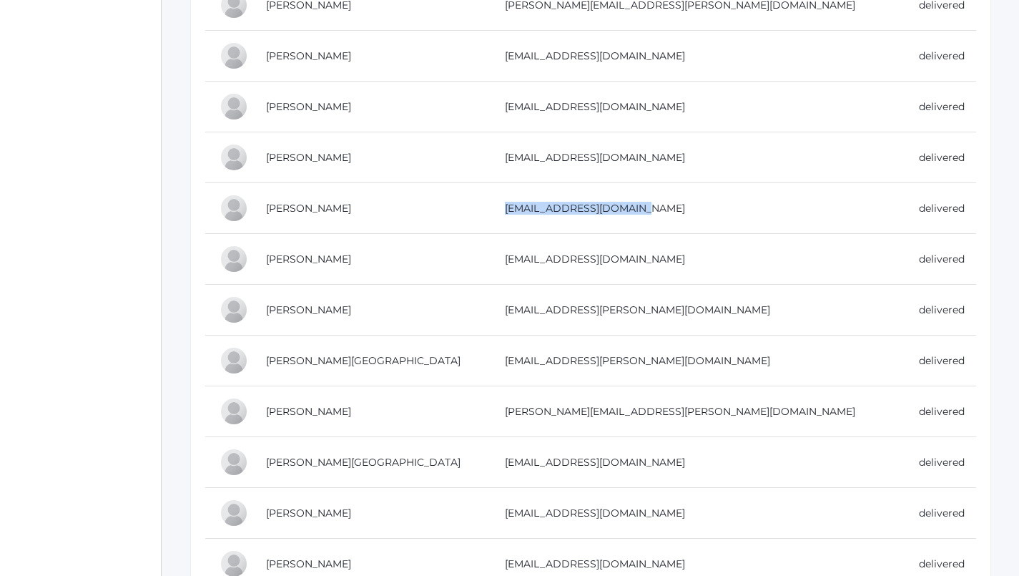
drag, startPoint x: 657, startPoint y: 205, endPoint x: 514, endPoint y: 202, distance: 143.1
click at [514, 202] on td "[EMAIL_ADDRESS][DOMAIN_NAME]" at bounding box center [698, 208] width 414 height 51
click at [653, 250] on td "[EMAIL_ADDRESS][DOMAIN_NAME]" at bounding box center [698, 259] width 414 height 51
drag, startPoint x: 658, startPoint y: 253, endPoint x: 513, endPoint y: 252, distance: 145.2
click at [513, 252] on td "[EMAIL_ADDRESS][DOMAIN_NAME]" at bounding box center [698, 259] width 414 height 51
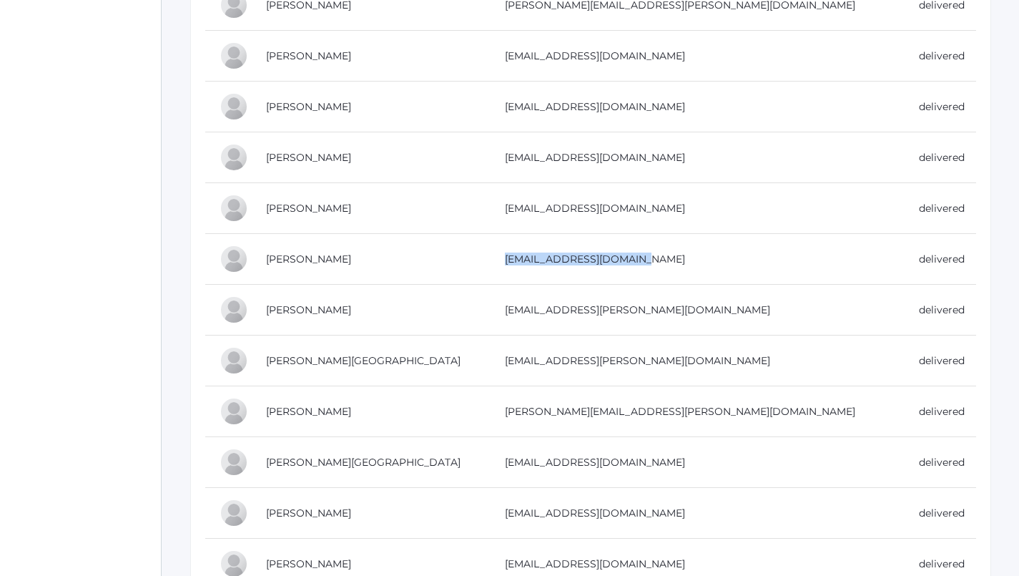
click at [708, 258] on td "[EMAIL_ADDRESS][DOMAIN_NAME]" at bounding box center [698, 259] width 414 height 51
drag, startPoint x: 692, startPoint y: 307, endPoint x: 537, endPoint y: 292, distance: 155.2
click at [537, 292] on td "[EMAIL_ADDRESS][PERSON_NAME][DOMAIN_NAME]" at bounding box center [698, 310] width 414 height 51
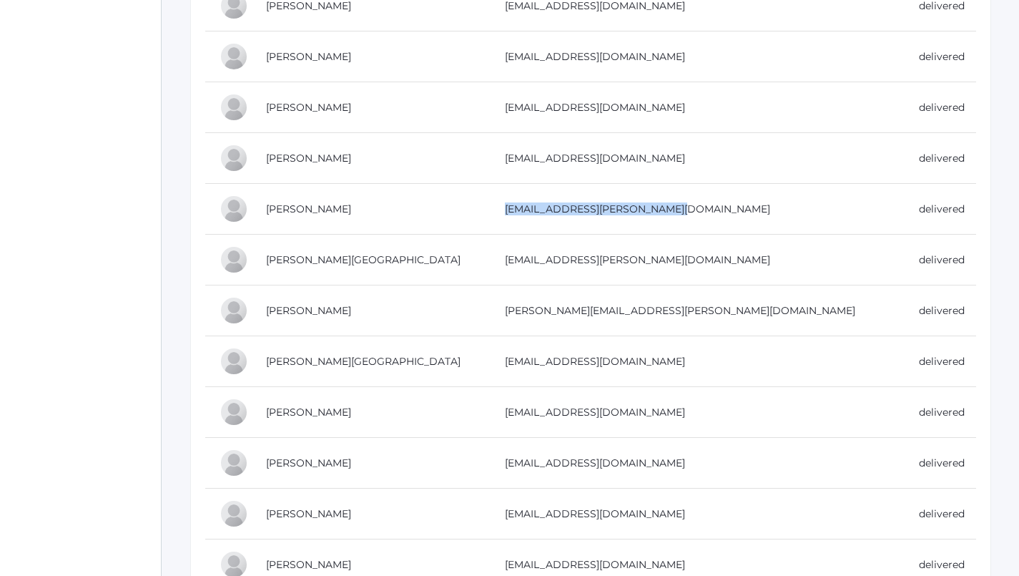
scroll to position [841, 0]
click at [715, 266] on td "[EMAIL_ADDRESS][PERSON_NAME][DOMAIN_NAME]" at bounding box center [698, 260] width 414 height 51
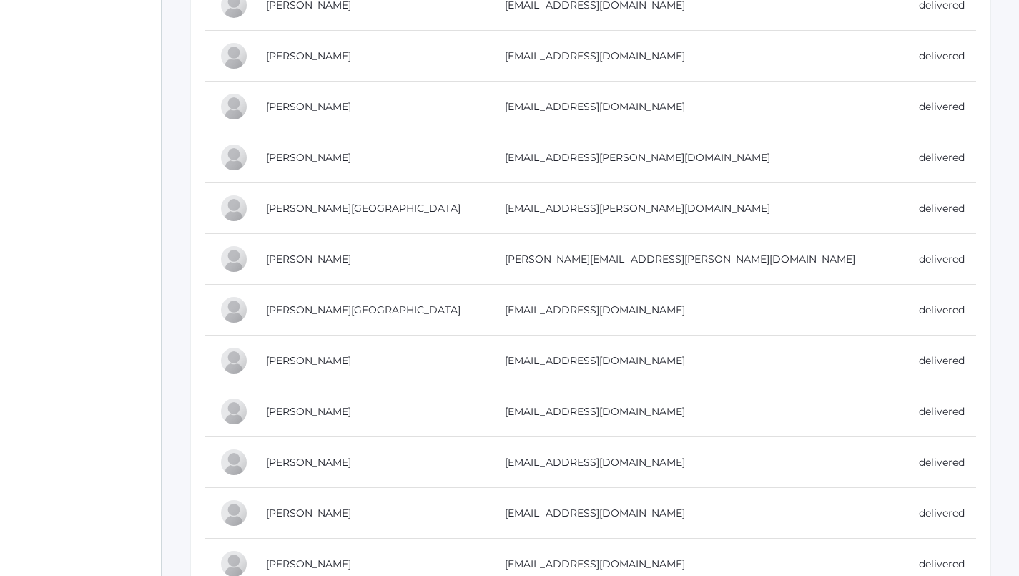
scroll to position [904, 0]
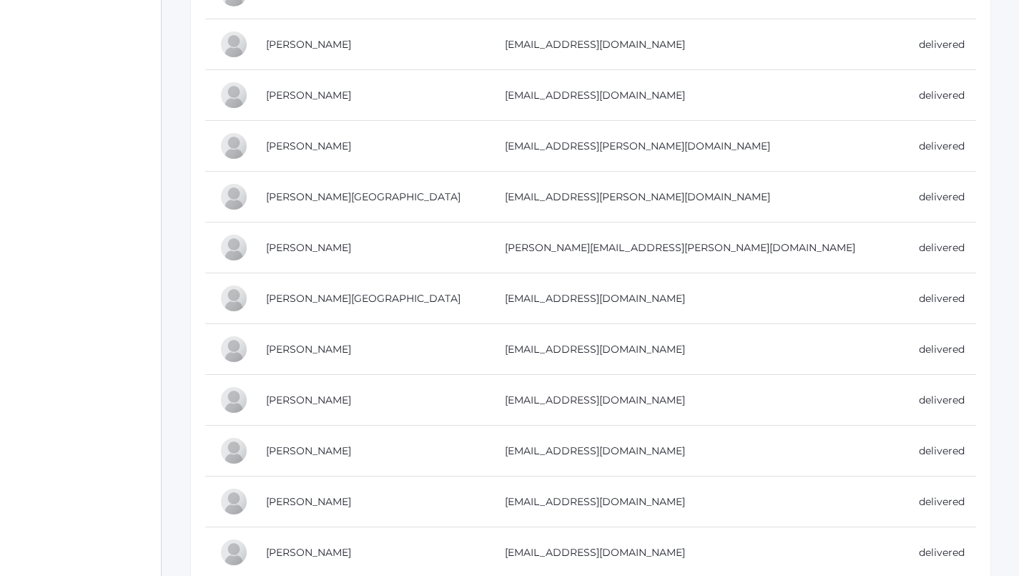
drag, startPoint x: 685, startPoint y: 243, endPoint x: 493, endPoint y: 242, distance: 191.7
click at [493, 242] on tr "Trumpower, Adrienne [EMAIL_ADDRESS][PERSON_NAME][DOMAIN_NAME] delivered" at bounding box center [590, 247] width 771 height 51
click at [574, 247] on td "[PERSON_NAME][EMAIL_ADDRESS][PERSON_NAME][DOMAIN_NAME]" at bounding box center [698, 247] width 414 height 51
drag, startPoint x: 687, startPoint y: 240, endPoint x: 511, endPoint y: 245, distance: 176.1
click at [511, 245] on td "[PERSON_NAME][EMAIL_ADDRESS][PERSON_NAME][DOMAIN_NAME]" at bounding box center [698, 247] width 414 height 51
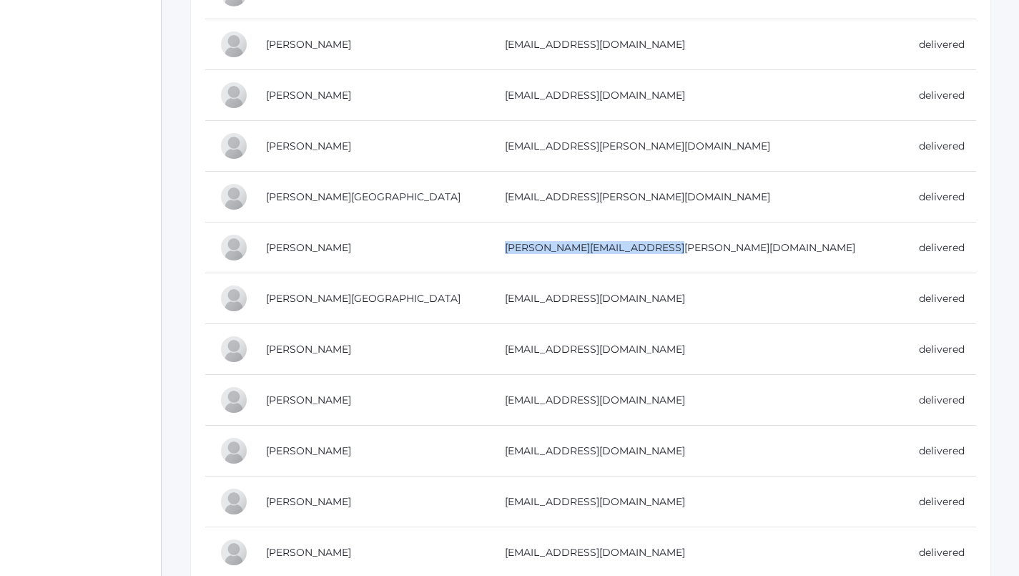
click at [639, 310] on td "[EMAIL_ADDRESS][DOMAIN_NAME]" at bounding box center [698, 298] width 414 height 51
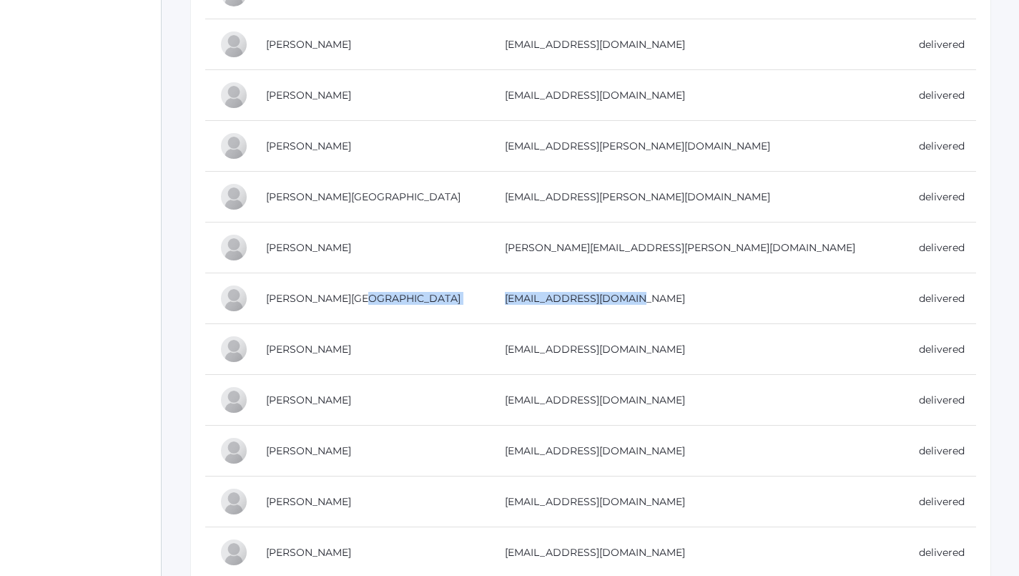
drag, startPoint x: 653, startPoint y: 297, endPoint x: 501, endPoint y: 296, distance: 151.6
click at [501, 296] on tr "[PERSON_NAME], [PERSON_NAME] [PERSON_NAME][EMAIL_ADDRESS][DOMAIN_NAME] delivered" at bounding box center [590, 298] width 771 height 51
click at [549, 298] on td "[EMAIL_ADDRESS][DOMAIN_NAME]" at bounding box center [698, 298] width 414 height 51
drag, startPoint x: 515, startPoint y: 293, endPoint x: 652, endPoint y: 303, distance: 137.8
click at [652, 303] on td "[EMAIL_ADDRESS][DOMAIN_NAME]" at bounding box center [698, 298] width 414 height 51
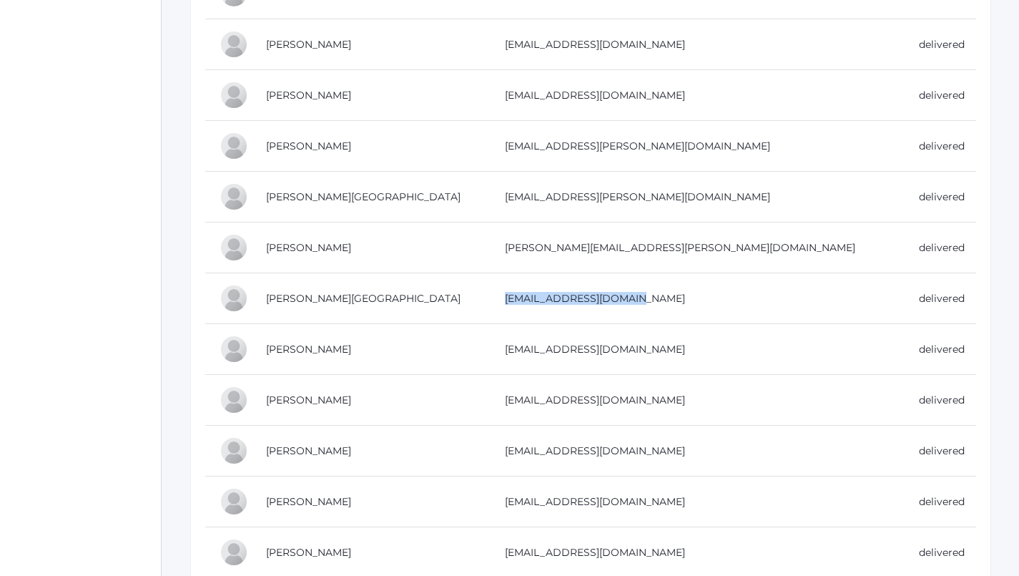
click at [650, 348] on td "[EMAIL_ADDRESS][DOMAIN_NAME]" at bounding box center [698, 349] width 414 height 51
drag, startPoint x: 673, startPoint y: 345, endPoint x: 508, endPoint y: 340, distance: 165.3
click at [508, 340] on td "[EMAIL_ADDRESS][DOMAIN_NAME]" at bounding box center [698, 349] width 414 height 51
click at [593, 426] on td "[EMAIL_ADDRESS][DOMAIN_NAME]" at bounding box center [698, 451] width 414 height 51
drag, startPoint x: 646, startPoint y: 396, endPoint x: 497, endPoint y: 396, distance: 148.8
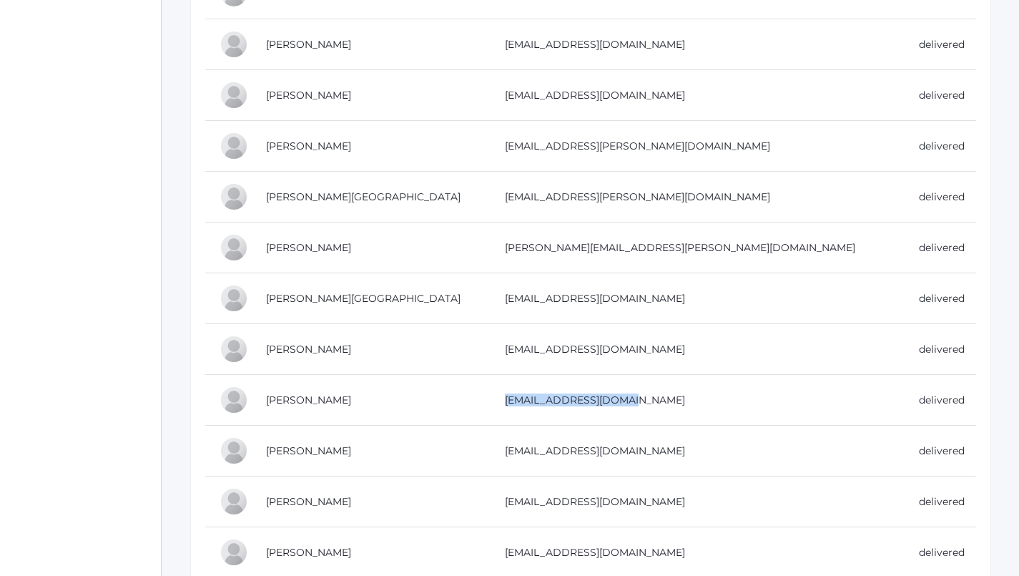
click at [497, 396] on tr "[PERSON_NAME] [PERSON_NAME][EMAIL_ADDRESS][DOMAIN_NAME] delivered" at bounding box center [590, 400] width 771 height 51
click at [554, 398] on td "[EMAIL_ADDRESS][DOMAIN_NAME]" at bounding box center [698, 400] width 414 height 51
drag, startPoint x: 643, startPoint y: 396, endPoint x: 514, endPoint y: 398, distance: 129.5
click at [514, 398] on td "[EMAIL_ADDRESS][DOMAIN_NAME]" at bounding box center [698, 400] width 414 height 51
click at [655, 393] on td "[EMAIL_ADDRESS][DOMAIN_NAME]" at bounding box center [698, 400] width 414 height 51
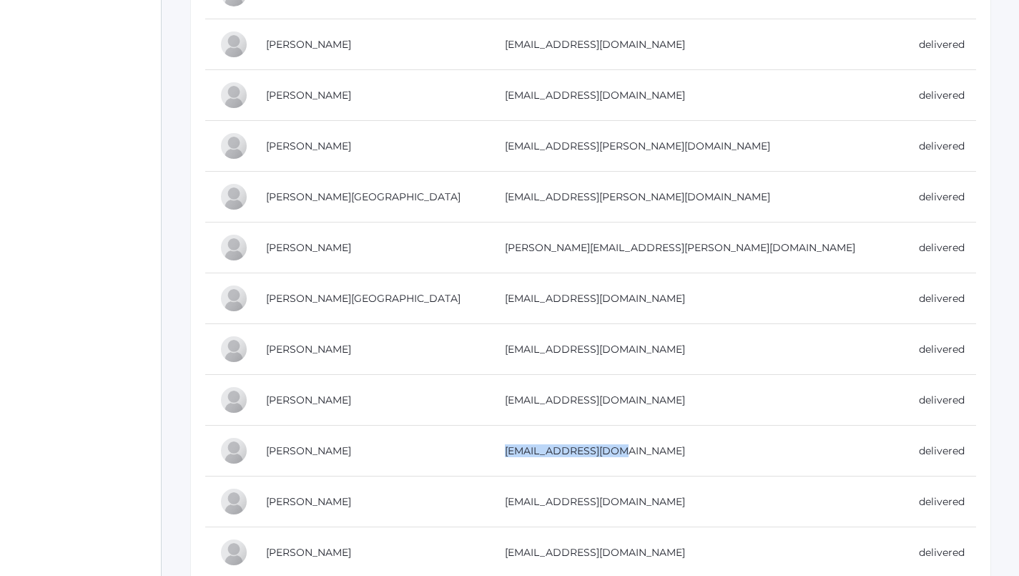
drag, startPoint x: 624, startPoint y: 446, endPoint x: 504, endPoint y: 448, distance: 120.9
click at [504, 448] on td "[EMAIL_ADDRESS][DOMAIN_NAME]" at bounding box center [698, 451] width 414 height 51
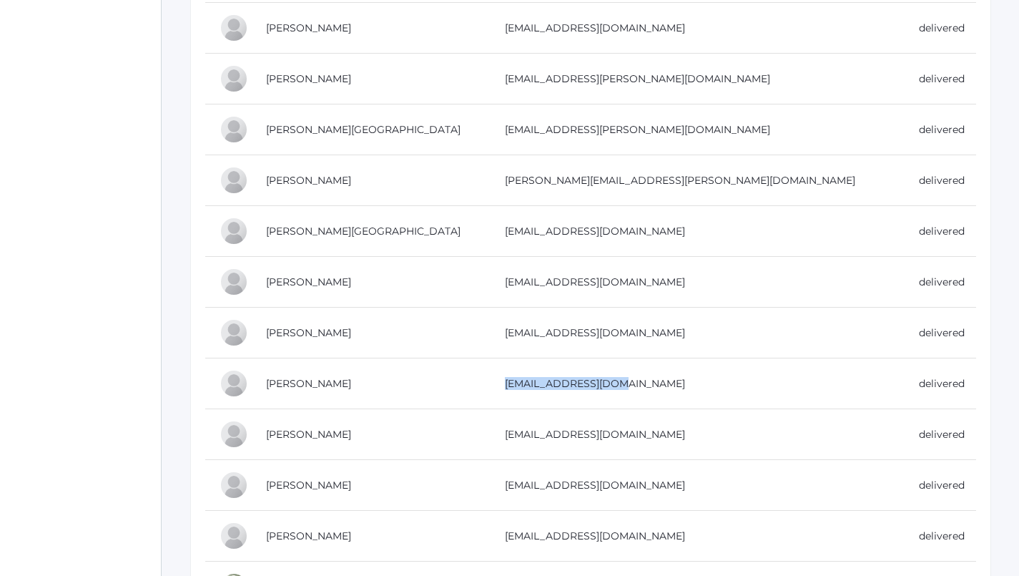
scroll to position [993, 0]
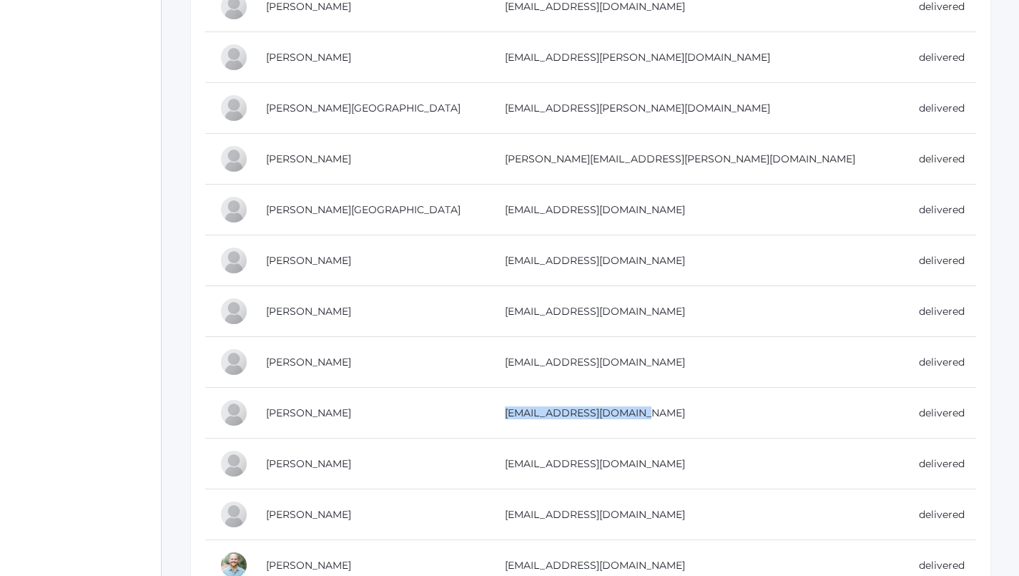
drag, startPoint x: 647, startPoint y: 410, endPoint x: 500, endPoint y: 408, distance: 146.6
click at [500, 408] on tr "[PERSON_NAME] [PERSON_NAME][EMAIL_ADDRESS][DOMAIN_NAME] delivered" at bounding box center [590, 413] width 771 height 51
click at [550, 416] on td "[EMAIL_ADDRESS][DOMAIN_NAME]" at bounding box center [698, 413] width 414 height 51
drag, startPoint x: 646, startPoint y: 408, endPoint x: 514, endPoint y: 412, distance: 132.4
click at [514, 412] on td "[EMAIL_ADDRESS][DOMAIN_NAME]" at bounding box center [698, 413] width 414 height 51
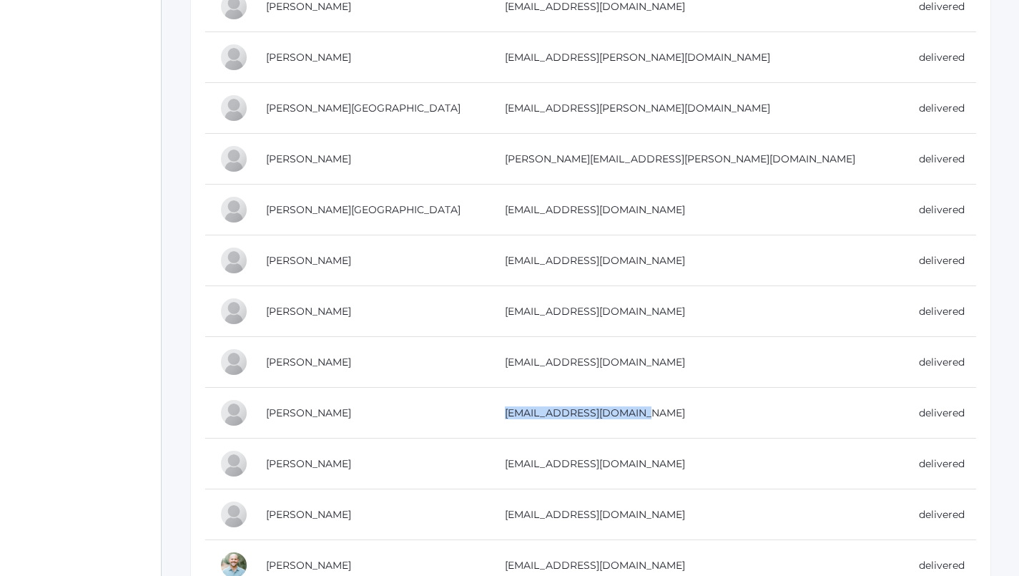
click at [640, 462] on td "[EMAIL_ADDRESS][DOMAIN_NAME]" at bounding box center [698, 463] width 414 height 51
drag, startPoint x: 640, startPoint y: 463, endPoint x: 505, endPoint y: 463, distance: 135.2
click at [505, 463] on td "[EMAIL_ADDRESS][DOMAIN_NAME]" at bounding box center [698, 463] width 414 height 51
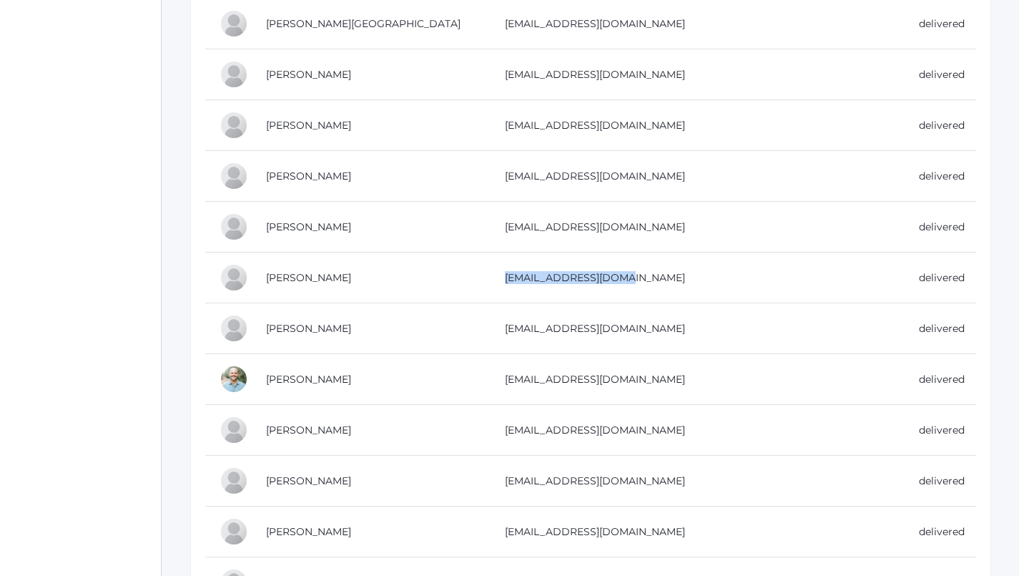
scroll to position [1193, 0]
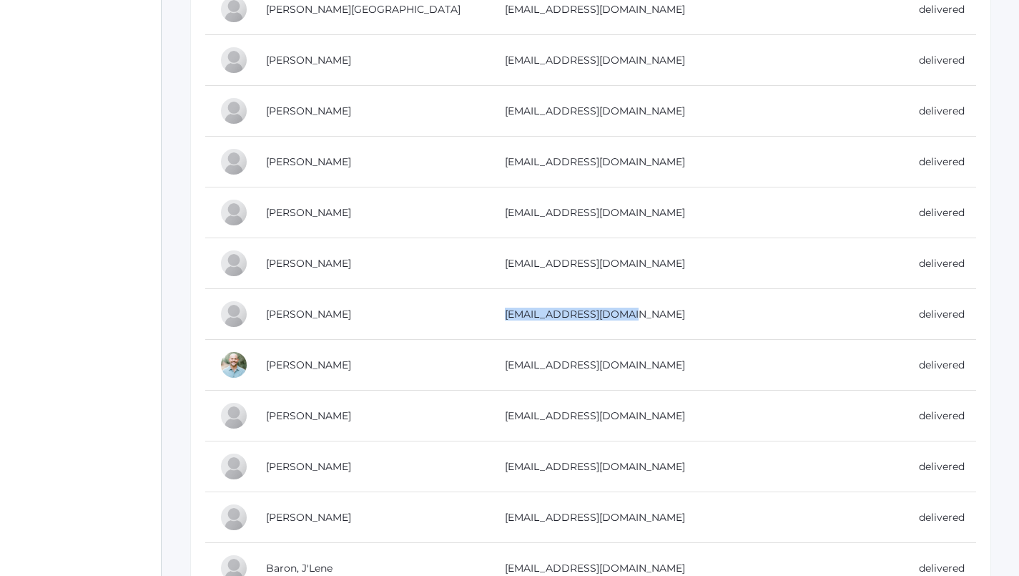
drag, startPoint x: 644, startPoint y: 312, endPoint x: 508, endPoint y: 311, distance: 135.9
click at [508, 311] on td "[EMAIL_ADDRESS][DOMAIN_NAME]" at bounding box center [698, 314] width 414 height 51
click at [652, 408] on td "[EMAIL_ADDRESS][DOMAIN_NAME]" at bounding box center [698, 416] width 414 height 51
drag, startPoint x: 639, startPoint y: 361, endPoint x: 501, endPoint y: 363, distance: 138.1
click at [501, 363] on tr "[PERSON_NAME] [PERSON_NAME][EMAIL_ADDRESS][DOMAIN_NAME] delivered" at bounding box center [590, 365] width 771 height 51
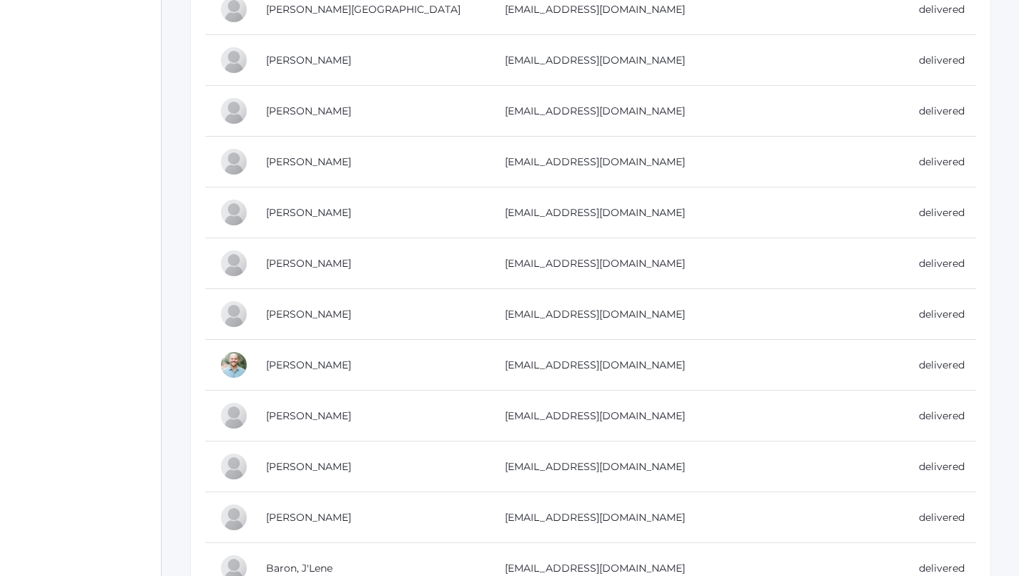
click at [539, 362] on td "[EMAIL_ADDRESS][DOMAIN_NAME]" at bounding box center [698, 365] width 414 height 51
drag, startPoint x: 638, startPoint y: 363, endPoint x: 504, endPoint y: 366, distance: 133.8
click at [504, 366] on td "[EMAIL_ADDRESS][DOMAIN_NAME]" at bounding box center [698, 365] width 414 height 51
click at [647, 363] on td "[EMAIL_ADDRESS][DOMAIN_NAME]" at bounding box center [698, 365] width 414 height 51
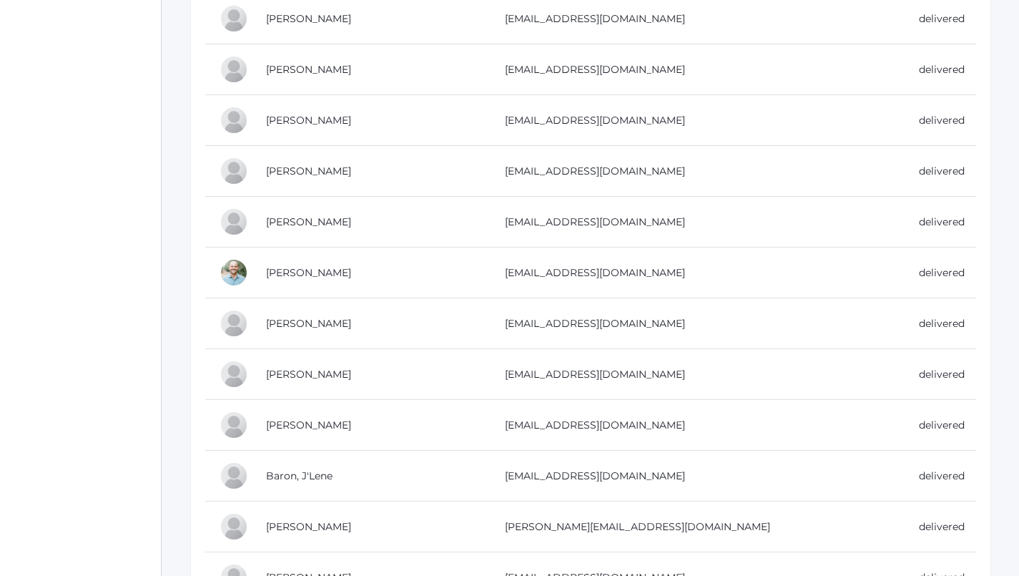
scroll to position [1286, 0]
drag, startPoint x: 708, startPoint y: 317, endPoint x: 499, endPoint y: 321, distance: 208.9
click at [499, 321] on tr "[PERSON_NAME] [PERSON_NAME][EMAIL_ADDRESS][DOMAIN_NAME] delivered" at bounding box center [590, 323] width 771 height 51
click at [533, 321] on td "[EMAIL_ADDRESS][DOMAIN_NAME]" at bounding box center [698, 323] width 414 height 51
drag, startPoint x: 704, startPoint y: 319, endPoint x: 514, endPoint y: 322, distance: 190.3
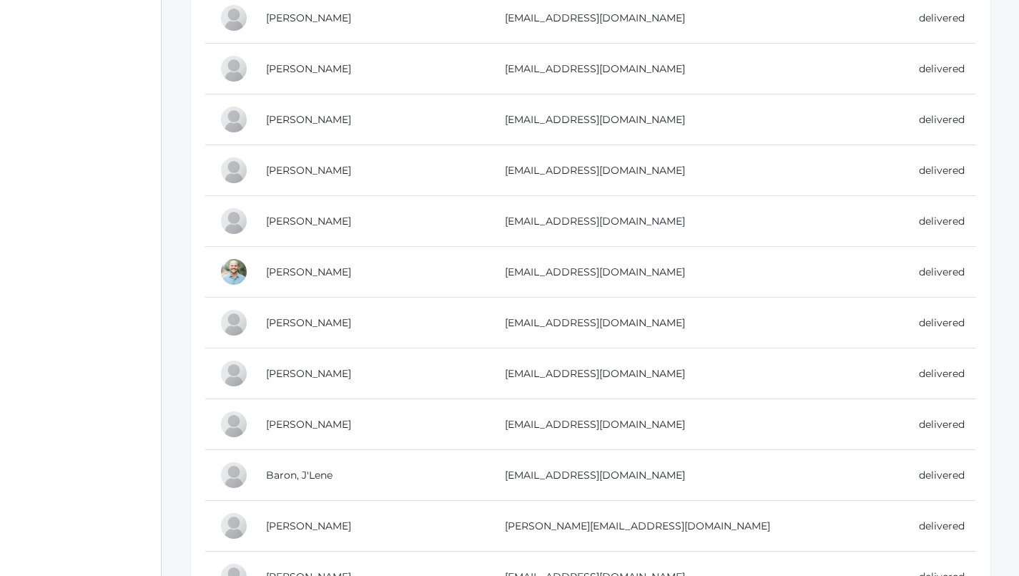
click at [514, 322] on td "[EMAIL_ADDRESS][DOMAIN_NAME]" at bounding box center [698, 323] width 414 height 51
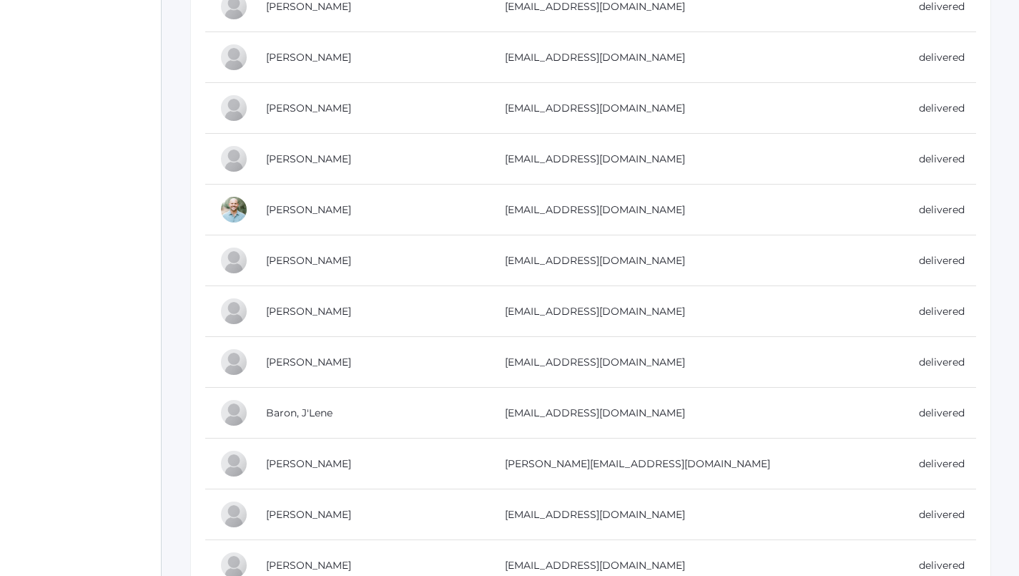
scroll to position [1349, 0]
click at [710, 308] on td "[EMAIL_ADDRESS][DOMAIN_NAME]" at bounding box center [698, 310] width 414 height 51
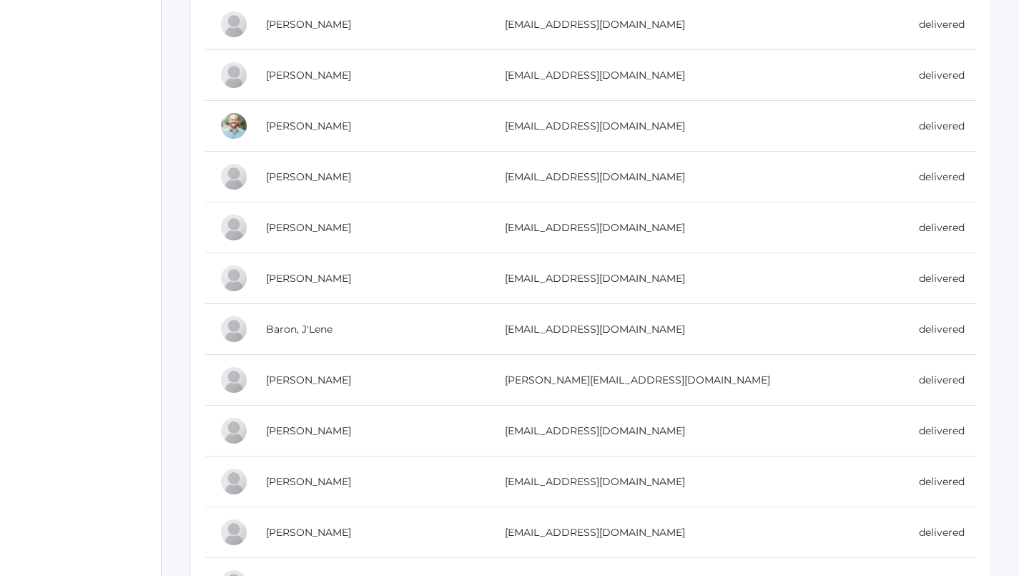
scroll to position [1434, 0]
drag, startPoint x: 629, startPoint y: 275, endPoint x: 515, endPoint y: 275, distance: 113.7
click at [515, 275] on td "[EMAIL_ADDRESS][DOMAIN_NAME]" at bounding box center [698, 276] width 414 height 51
click at [662, 302] on td "[EMAIL_ADDRESS][DOMAIN_NAME]" at bounding box center [698, 327] width 414 height 51
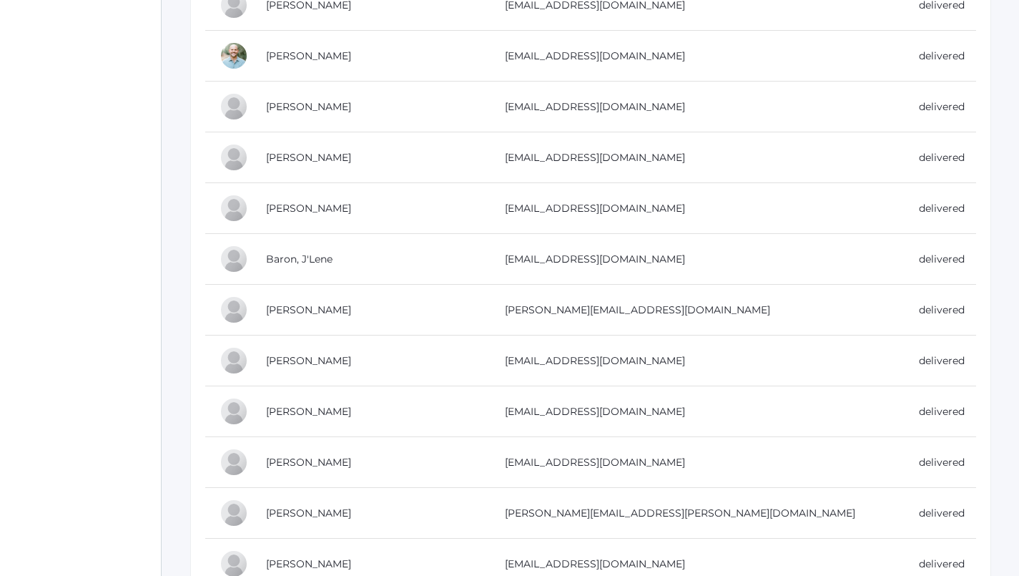
scroll to position [1503, 0]
drag, startPoint x: 637, startPoint y: 255, endPoint x: 491, endPoint y: 248, distance: 145.4
click at [491, 248] on tr "Baron, J'Lene [EMAIL_ADDRESS][DOMAIN_NAME] delivered" at bounding box center [590, 258] width 771 height 51
click at [561, 272] on td "[EMAIL_ADDRESS][DOMAIN_NAME]" at bounding box center [698, 258] width 414 height 51
drag, startPoint x: 634, startPoint y: 254, endPoint x: 509, endPoint y: 255, distance: 125.2
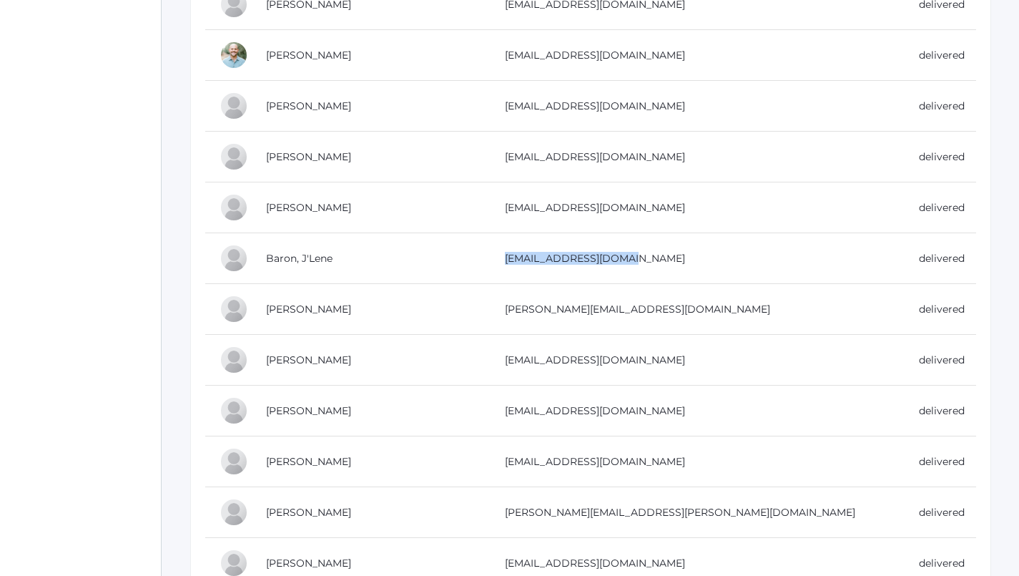
click at [509, 255] on td "[EMAIL_ADDRESS][DOMAIN_NAME]" at bounding box center [698, 258] width 414 height 51
click at [642, 298] on td "[PERSON_NAME][EMAIL_ADDRESS][DOMAIN_NAME]" at bounding box center [698, 309] width 414 height 51
drag, startPoint x: 634, startPoint y: 306, endPoint x: 514, endPoint y: 305, distance: 120.9
click at [514, 305] on td "[PERSON_NAME][EMAIL_ADDRESS][DOMAIN_NAME]" at bounding box center [698, 309] width 414 height 51
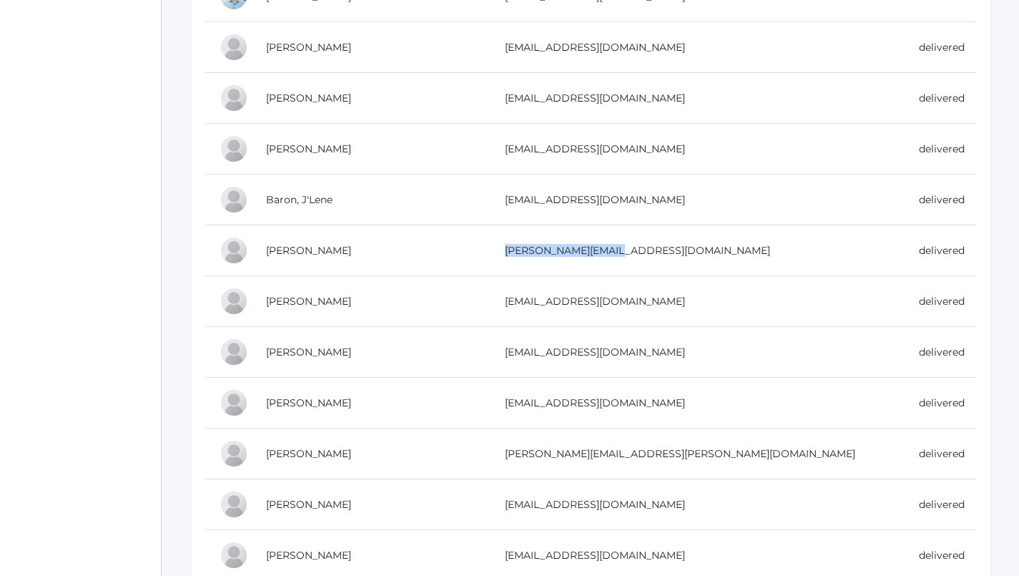
scroll to position [1576, 0]
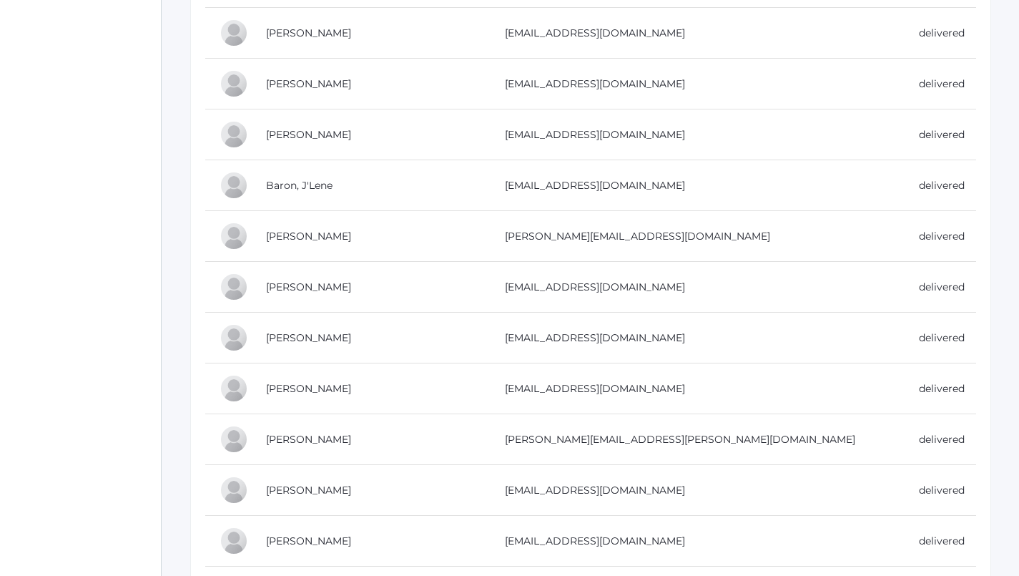
click at [668, 282] on td "[EMAIL_ADDRESS][DOMAIN_NAME]" at bounding box center [698, 287] width 414 height 51
drag, startPoint x: 668, startPoint y: 282, endPoint x: 512, endPoint y: 281, distance: 155.9
click at [512, 281] on td "[EMAIL_ADDRESS][DOMAIN_NAME]" at bounding box center [698, 287] width 414 height 51
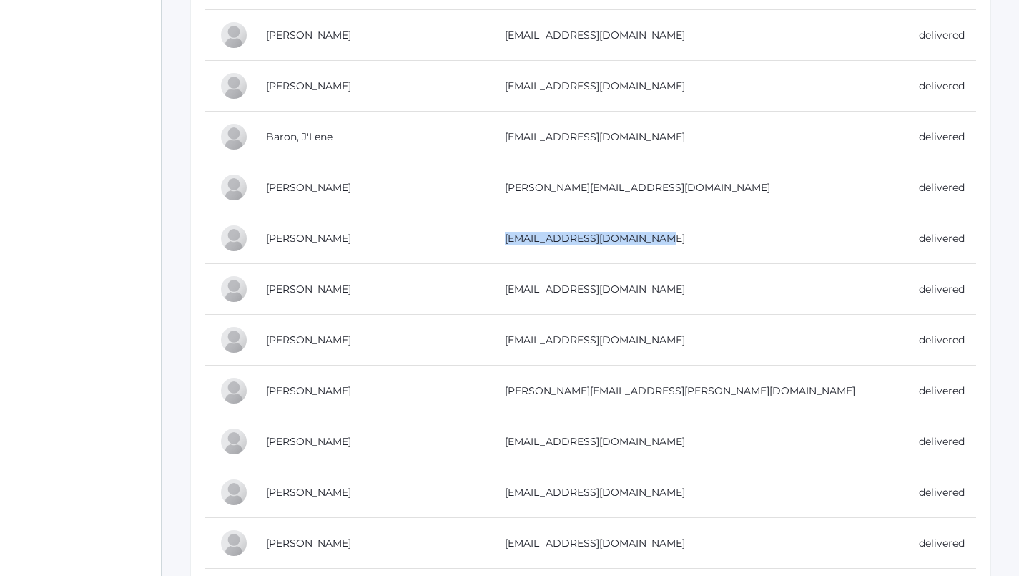
scroll to position [1636, 0]
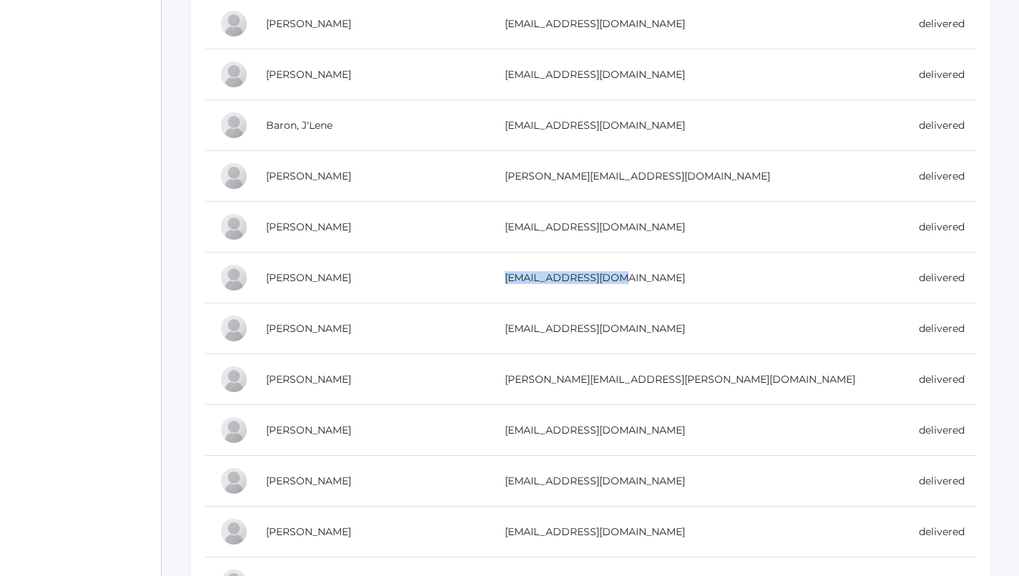
drag, startPoint x: 632, startPoint y: 271, endPoint x: 514, endPoint y: 270, distance: 118.0
click at [514, 270] on td "[EMAIL_ADDRESS][DOMAIN_NAME]" at bounding box center [698, 278] width 414 height 51
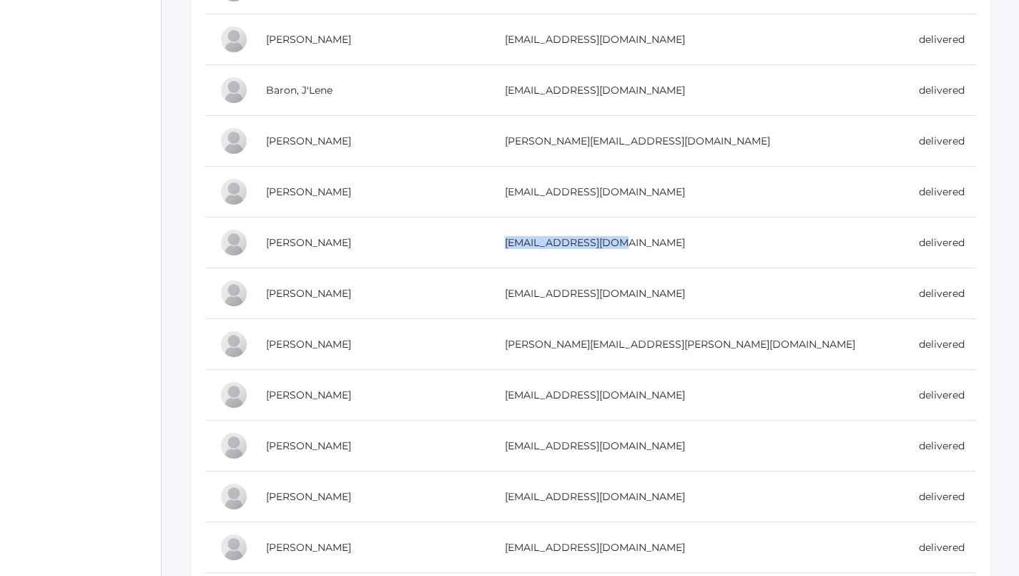
scroll to position [1685, 0]
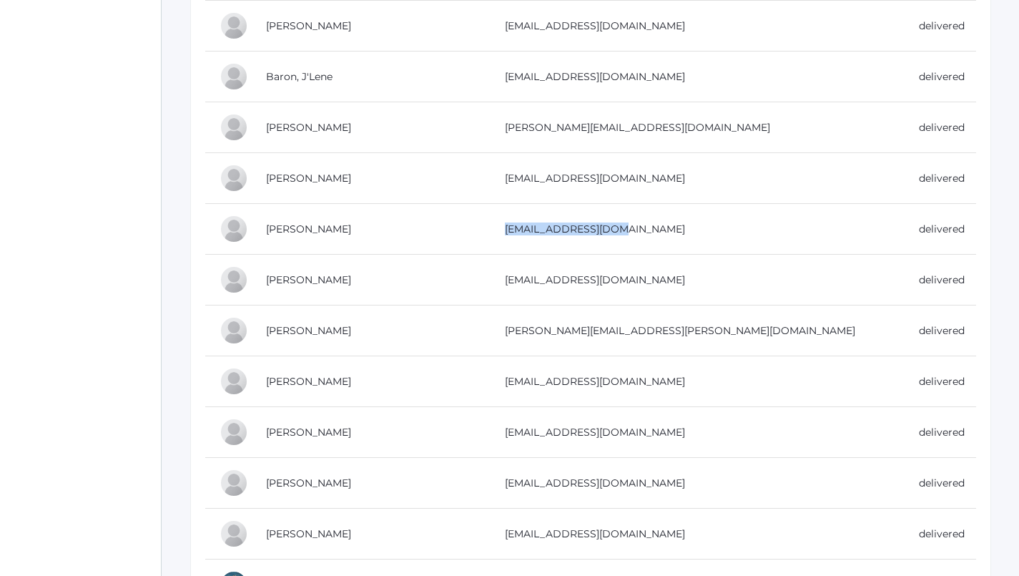
drag, startPoint x: 634, startPoint y: 276, endPoint x: 501, endPoint y: 277, distance: 132.3
click at [501, 277] on tr "[PERSON_NAME] [PERSON_NAME][EMAIL_ADDRESS][DOMAIN_NAME] delivered" at bounding box center [590, 280] width 771 height 51
click at [569, 277] on td "[EMAIL_ADDRESS][DOMAIN_NAME]" at bounding box center [698, 280] width 414 height 51
drag, startPoint x: 632, startPoint y: 275, endPoint x: 504, endPoint y: 275, distance: 128.8
click at [504, 275] on td "[EMAIL_ADDRESS][DOMAIN_NAME]" at bounding box center [698, 280] width 414 height 51
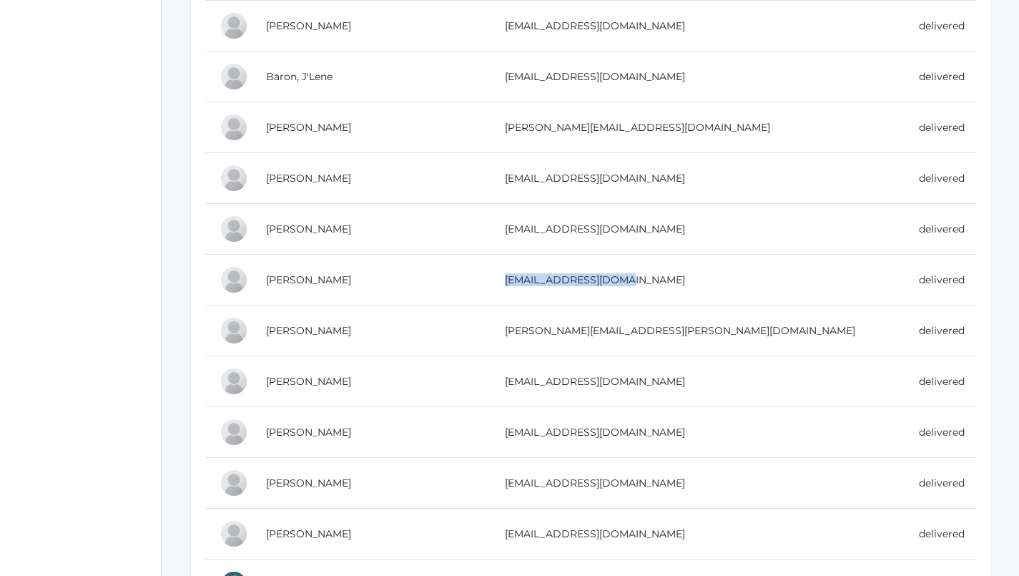
click at [617, 330] on td "[PERSON_NAME][EMAIL_ADDRESS][PERSON_NAME][DOMAIN_NAME]" at bounding box center [698, 330] width 414 height 51
drag, startPoint x: 629, startPoint y: 327, endPoint x: 506, endPoint y: 328, distance: 123.0
click at [506, 328] on td "[PERSON_NAME][EMAIL_ADDRESS][PERSON_NAME][DOMAIN_NAME]" at bounding box center [698, 330] width 414 height 51
click at [612, 420] on td "[EMAIL_ADDRESS][DOMAIN_NAME]" at bounding box center [698, 432] width 414 height 51
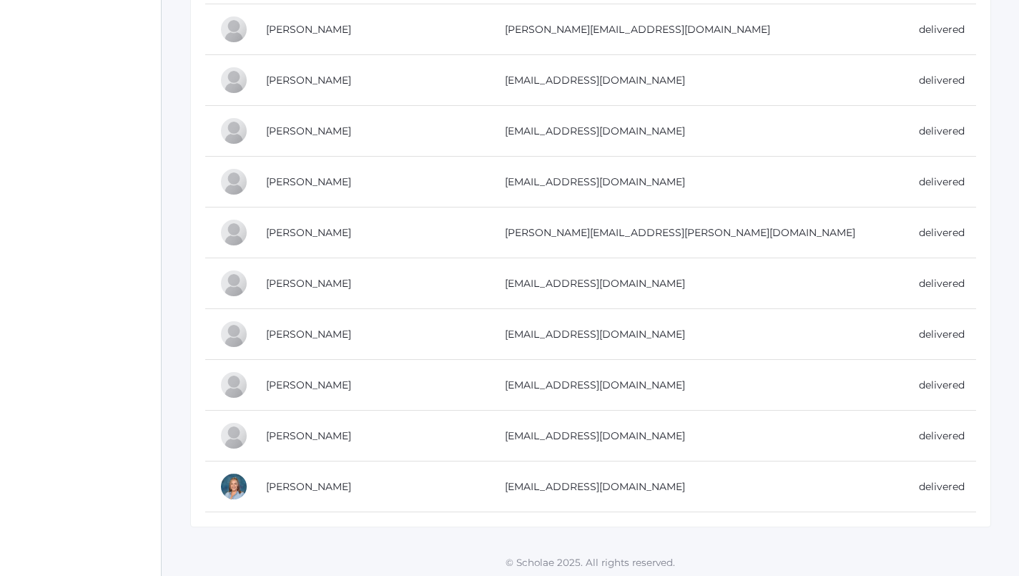
scroll to position [1782, 0]
drag, startPoint x: 634, startPoint y: 280, endPoint x: 502, endPoint y: 277, distance: 132.4
click at [502, 277] on td "[EMAIL_ADDRESS][DOMAIN_NAME]" at bounding box center [698, 284] width 414 height 51
click at [613, 363] on td "[EMAIL_ADDRESS][DOMAIN_NAME]" at bounding box center [698, 386] width 414 height 51
drag, startPoint x: 630, startPoint y: 328, endPoint x: 501, endPoint y: 328, distance: 128.8
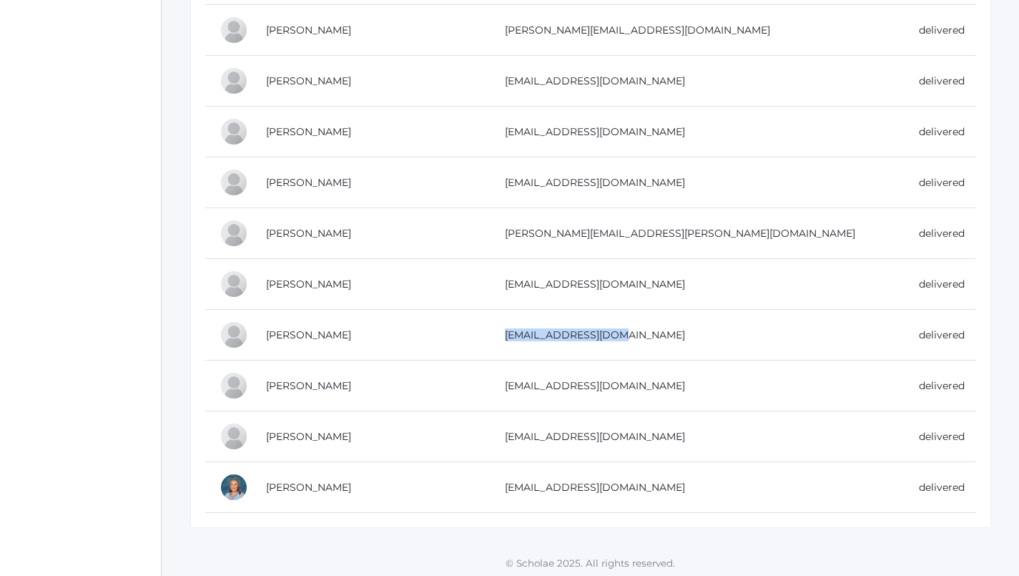
click at [501, 328] on tr "[PERSON_NAME] [EMAIL_ADDRESS][DOMAIN_NAME] delivered" at bounding box center [590, 335] width 771 height 51
click at [552, 330] on td "[EMAIL_ADDRESS][DOMAIN_NAME]" at bounding box center [698, 335] width 414 height 51
drag, startPoint x: 630, startPoint y: 335, endPoint x: 503, endPoint y: 330, distance: 127.4
click at [503, 330] on td "[EMAIL_ADDRESS][DOMAIN_NAME]" at bounding box center [698, 335] width 414 height 51
click at [619, 403] on td "[EMAIL_ADDRESS][DOMAIN_NAME]" at bounding box center [698, 386] width 414 height 51
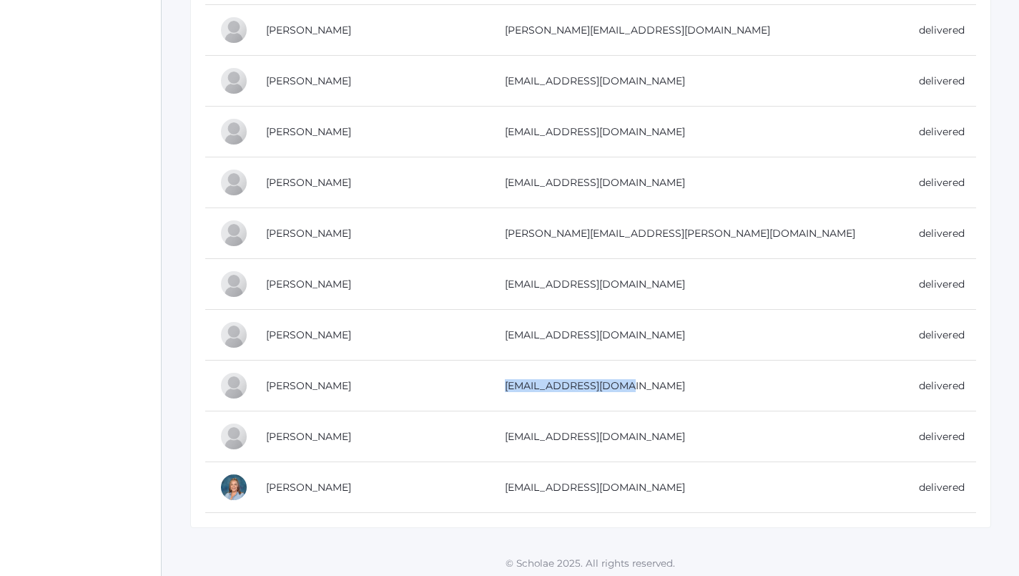
drag, startPoint x: 635, startPoint y: 383, endPoint x: 510, endPoint y: 378, distance: 125.3
click at [510, 378] on td "[EMAIL_ADDRESS][DOMAIN_NAME]" at bounding box center [698, 386] width 414 height 51
click at [642, 426] on td "[EMAIL_ADDRESS][DOMAIN_NAME]" at bounding box center [698, 436] width 414 height 51
drag, startPoint x: 645, startPoint y: 430, endPoint x: 478, endPoint y: 431, distance: 166.7
click at [478, 431] on tr "[PERSON_NAME] [EMAIL_ADDRESS][DOMAIN_NAME] delivered" at bounding box center [590, 436] width 771 height 51
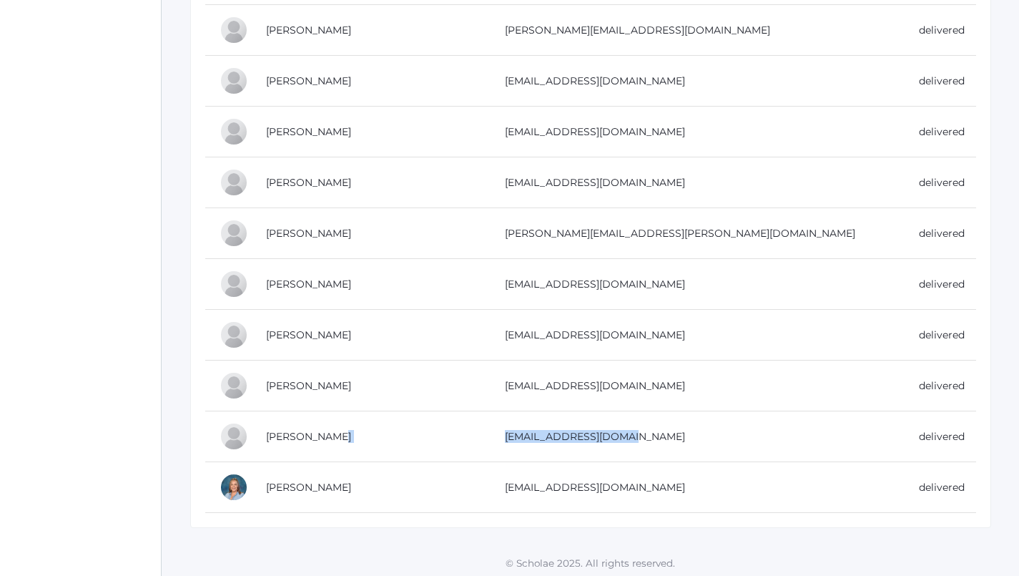
click at [607, 428] on td "[EMAIL_ADDRESS][DOMAIN_NAME]" at bounding box center [698, 436] width 414 height 51
drag, startPoint x: 647, startPoint y: 433, endPoint x: 515, endPoint y: 437, distance: 132.4
click at [515, 436] on td "[EMAIL_ADDRESS][DOMAIN_NAME]" at bounding box center [698, 436] width 414 height 51
click at [624, 491] on td "[EMAIL_ADDRESS][DOMAIN_NAME]" at bounding box center [698, 487] width 414 height 51
drag, startPoint x: 629, startPoint y: 482, endPoint x: 493, endPoint y: 481, distance: 135.9
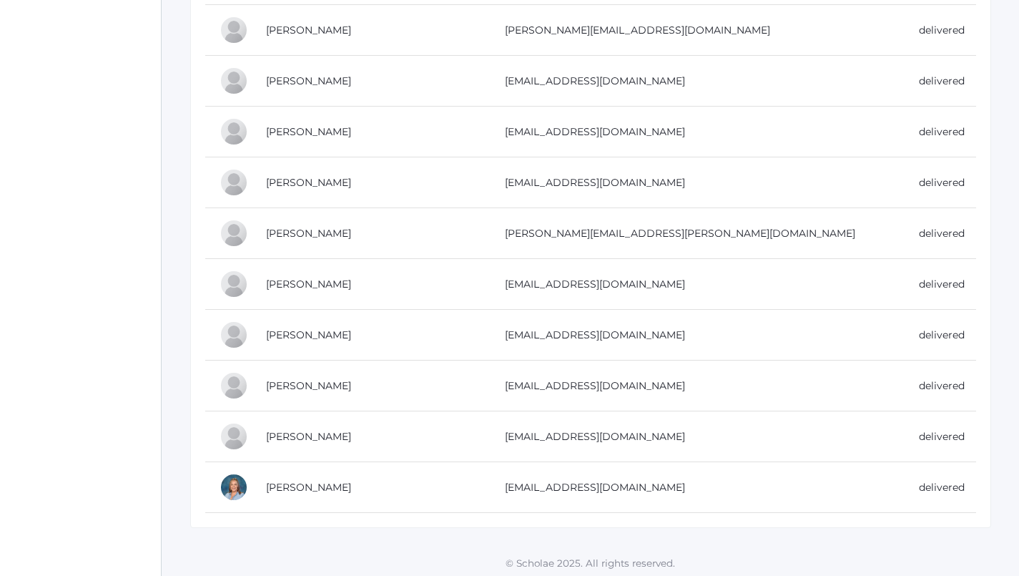
click at [493, 481] on tr "[PERSON_NAME] [EMAIL_ADDRESS][DOMAIN_NAME] delivered" at bounding box center [590, 487] width 771 height 51
click at [584, 481] on td "[EMAIL_ADDRESS][DOMAIN_NAME]" at bounding box center [698, 487] width 414 height 51
drag, startPoint x: 632, startPoint y: 486, endPoint x: 505, endPoint y: 486, distance: 126.6
click at [505, 486] on td "[EMAIL_ADDRESS][DOMAIN_NAME]" at bounding box center [698, 487] width 414 height 51
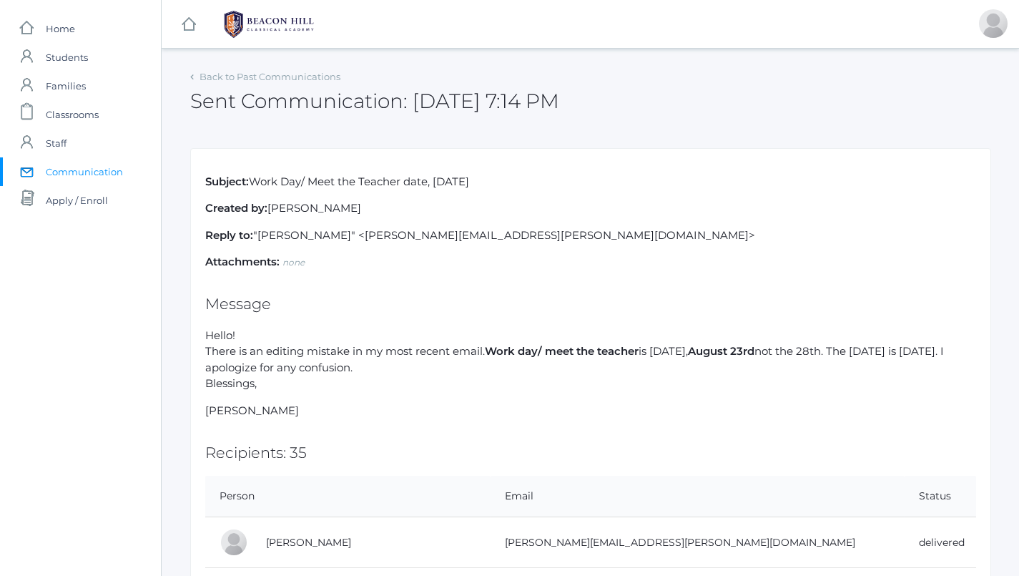
scroll to position [-1, 0]
click at [888, 257] on p "Attachments: none" at bounding box center [590, 262] width 771 height 16
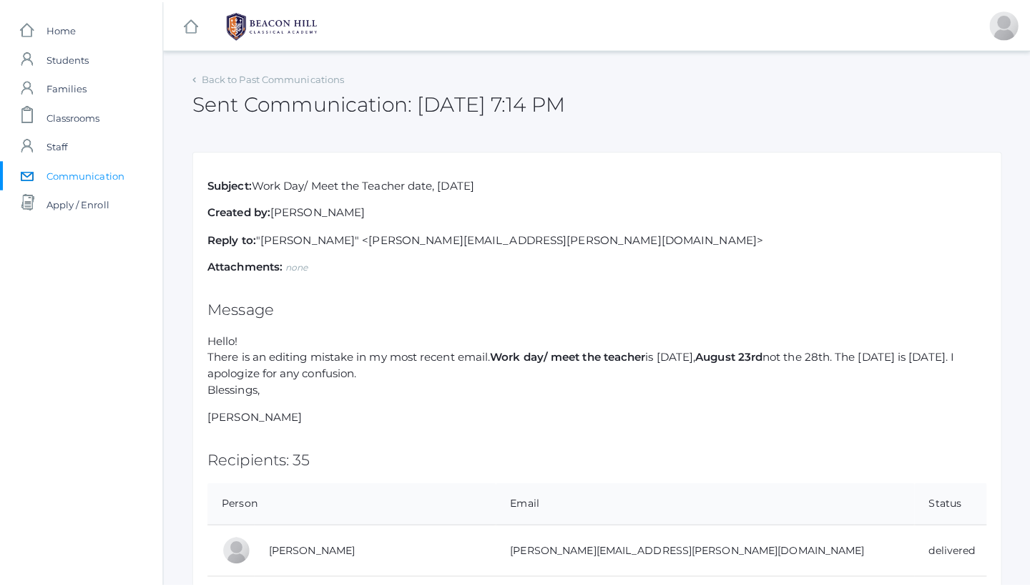
scroll to position [0, 0]
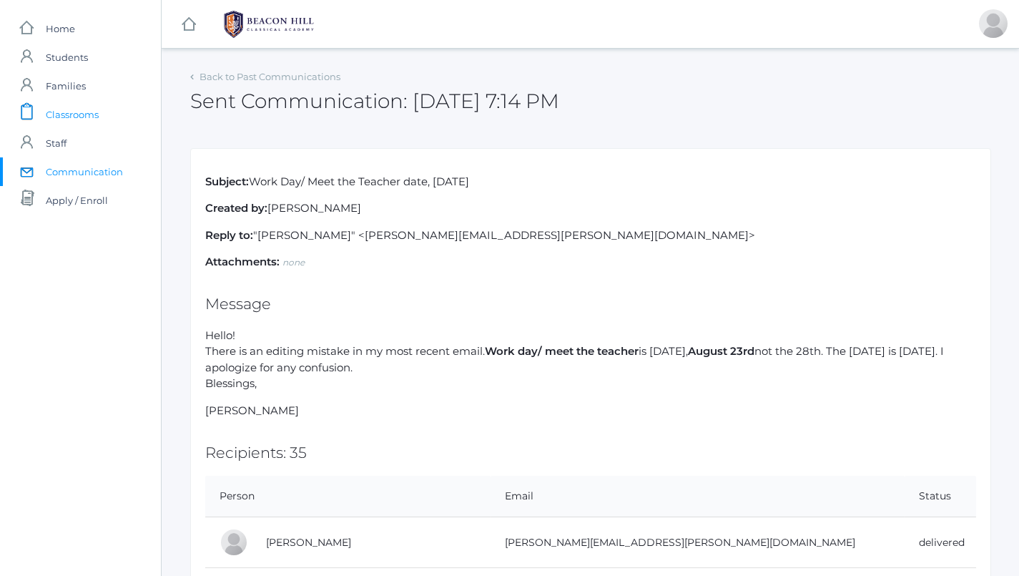
click at [54, 112] on span "Classrooms" at bounding box center [72, 114] width 53 height 29
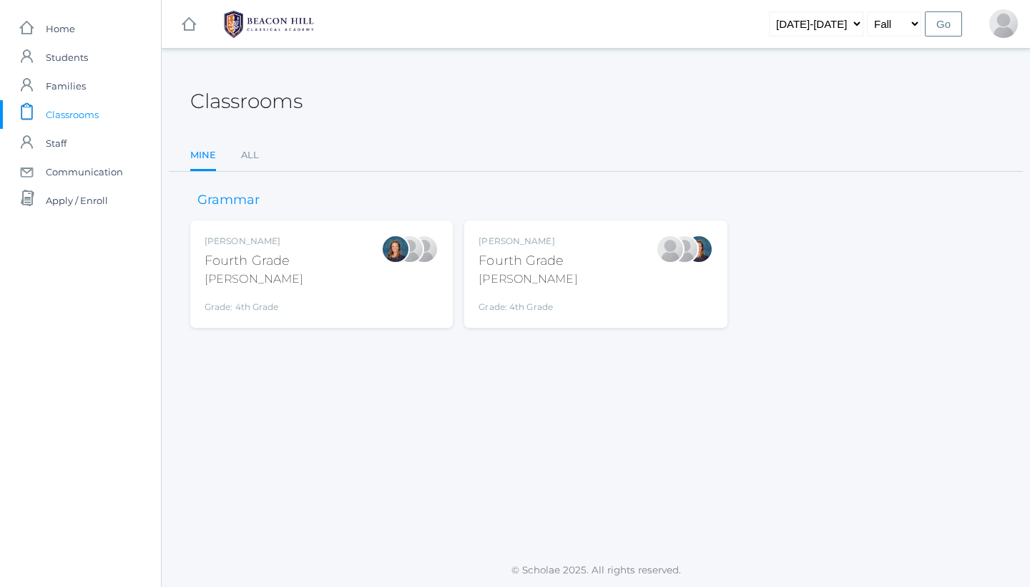
click at [705, 17] on div "icons/ui/navigation/hamburger Created with Sketch. icons/ui/navigation/home Cre…" at bounding box center [596, 24] width 868 height 48
click at [542, 285] on div "[PERSON_NAME]" at bounding box center [528, 278] width 99 height 17
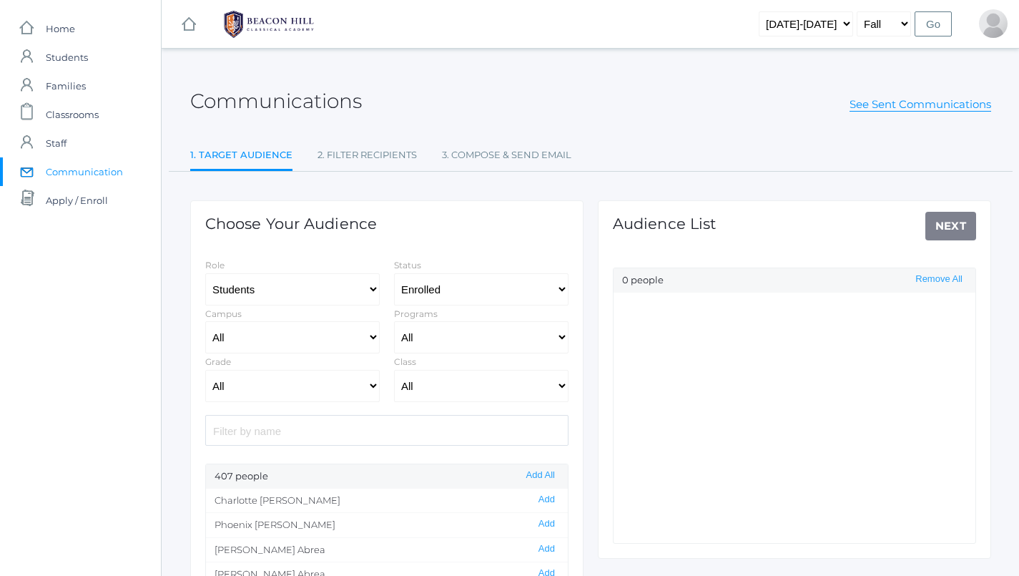
select select "Enrolled"
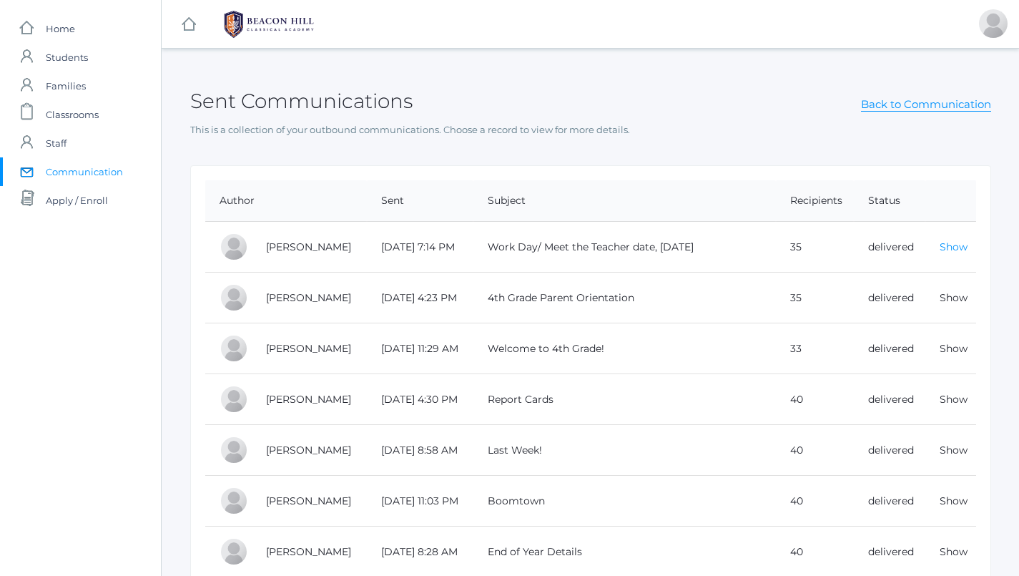
click at [950, 243] on link "Show" at bounding box center [954, 246] width 28 height 13
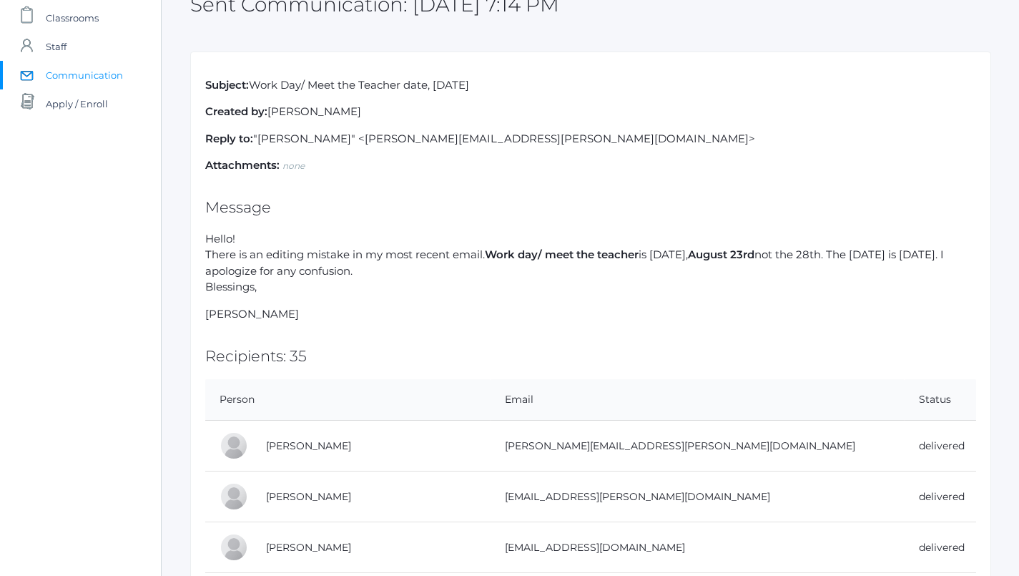
scroll to position [206, 0]
